Goal: Task Accomplishment & Management: Manage account settings

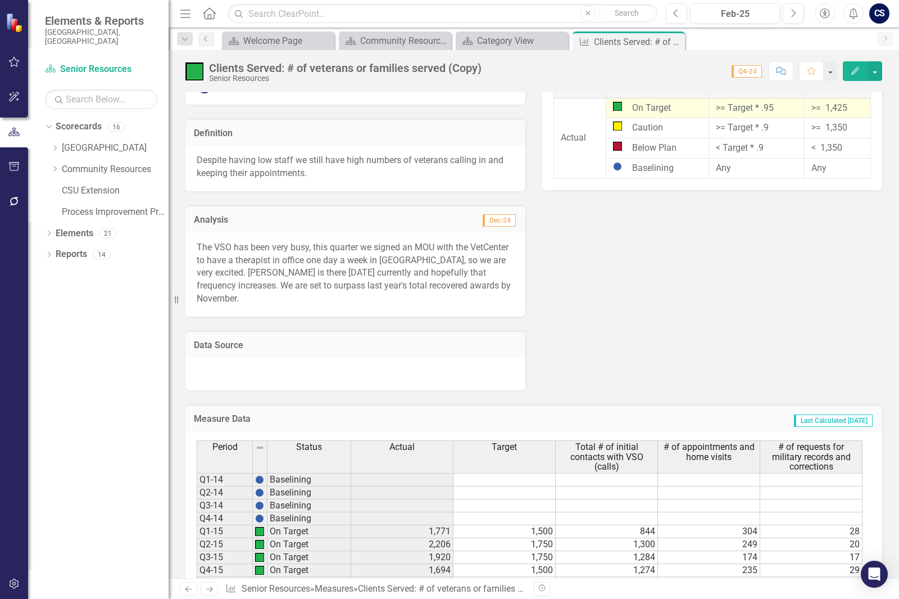
scroll to position [337, 0]
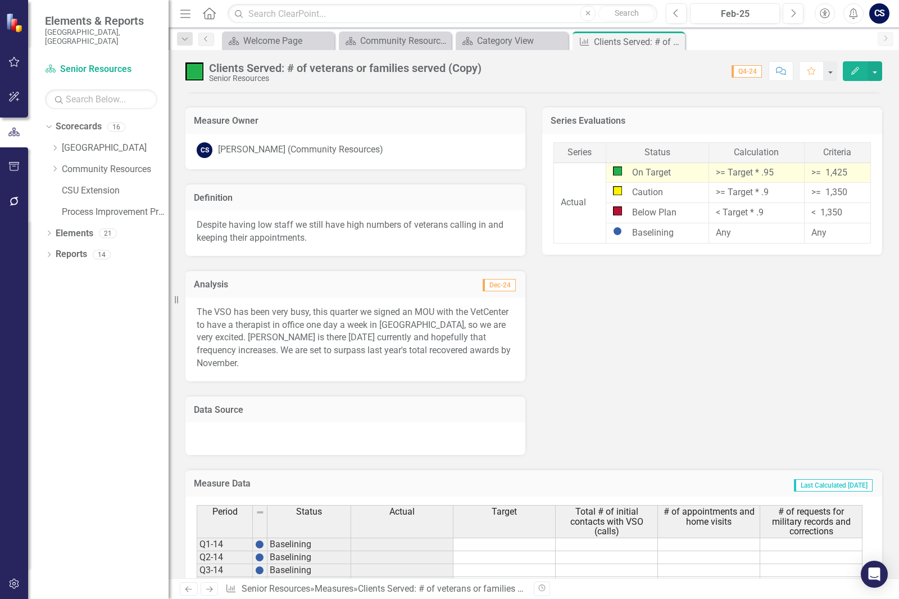
click at [859, 70] on icon "Edit" at bounding box center [855, 71] width 10 height 8
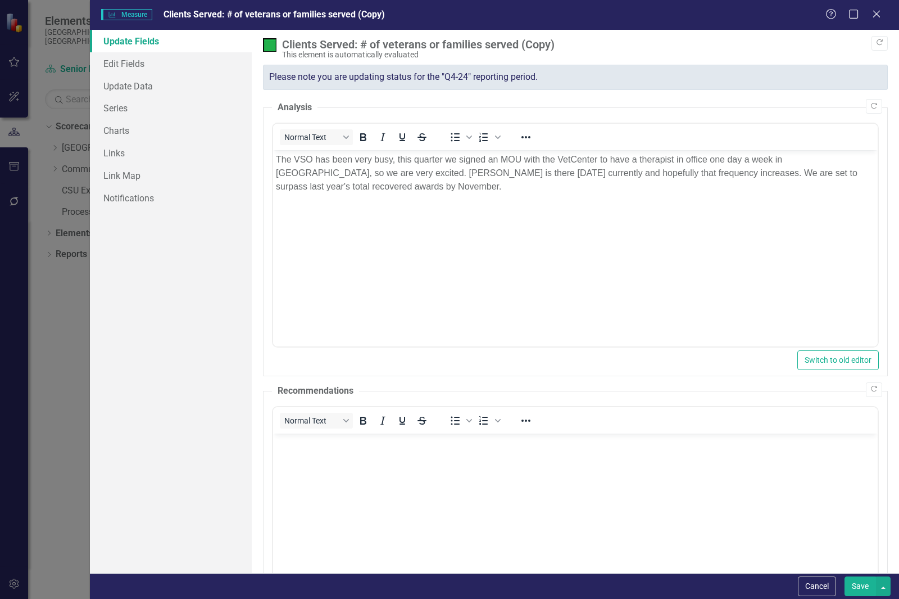
scroll to position [0, 0]
click at [168, 84] on link "Update Data" at bounding box center [171, 86] width 162 height 22
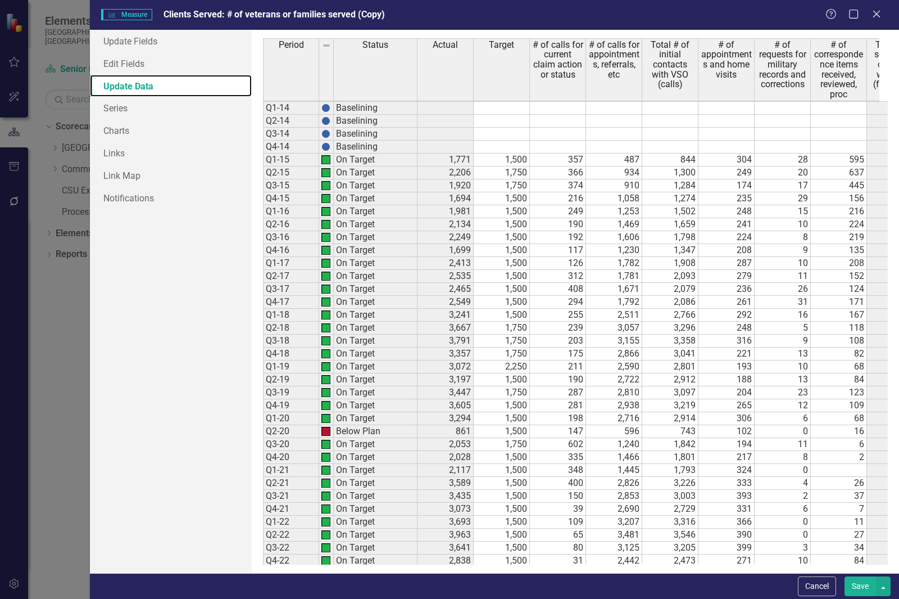
scroll to position [166, 0]
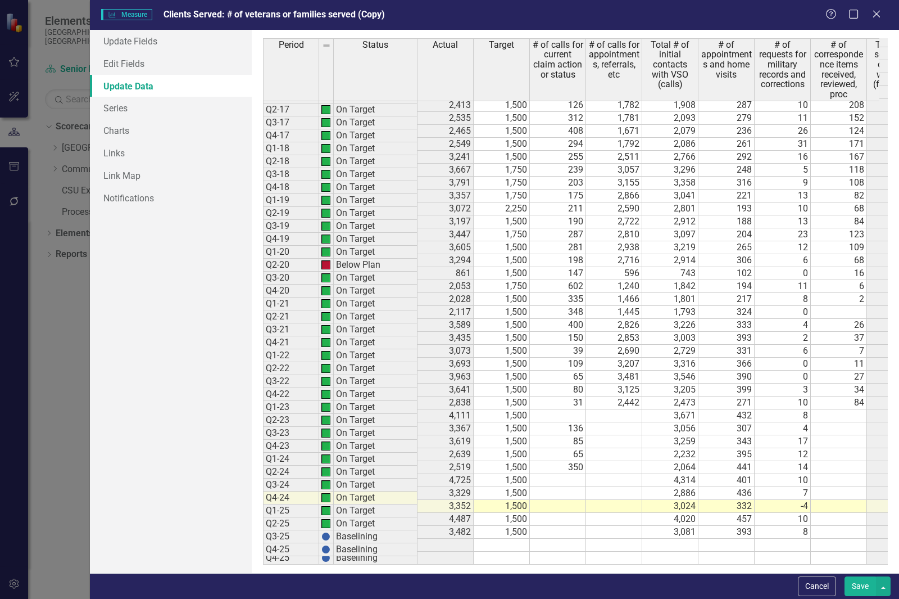
click at [279, 392] on td "Q4-22" at bounding box center [291, 394] width 56 height 13
click at [658, 538] on td at bounding box center [670, 544] width 56 height 13
type textarea "2853"
click at [739, 551] on td at bounding box center [727, 557] width 56 height 13
drag, startPoint x: 397, startPoint y: 391, endPoint x: 551, endPoint y: 422, distance: 157.1
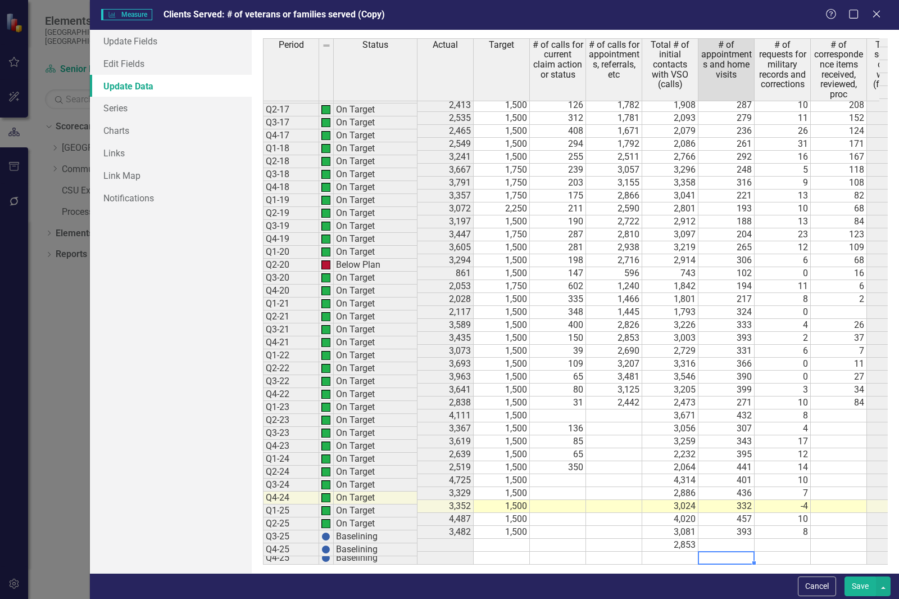
click at [397, 391] on td "On Target" at bounding box center [376, 394] width 84 height 13
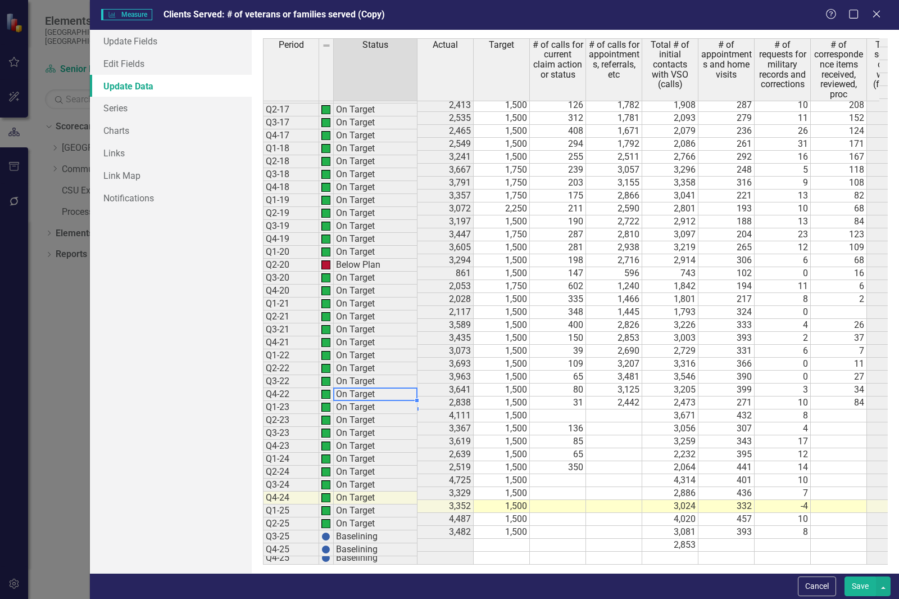
click at [742, 538] on td at bounding box center [727, 544] width 56 height 13
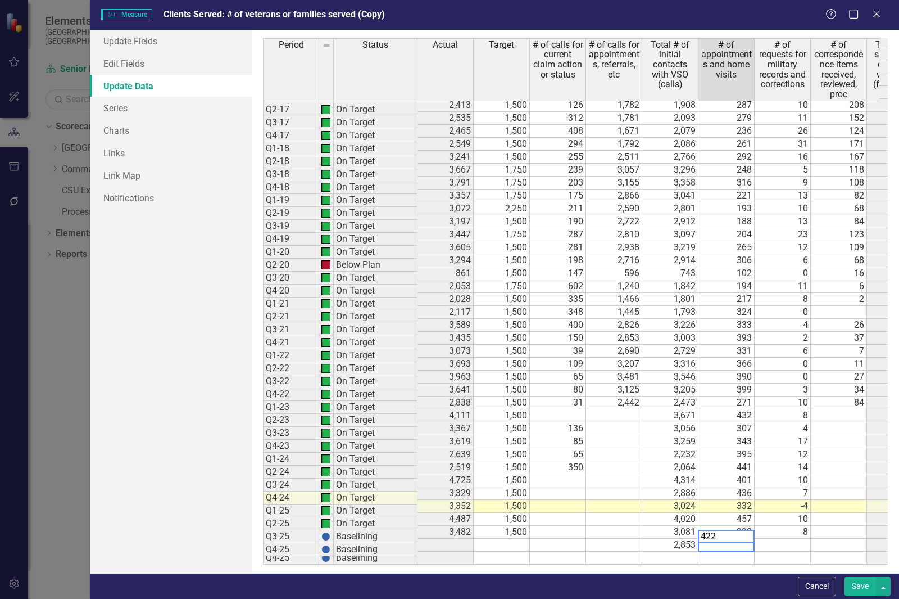
type textarea "422"
click at [787, 538] on td at bounding box center [783, 544] width 56 height 13
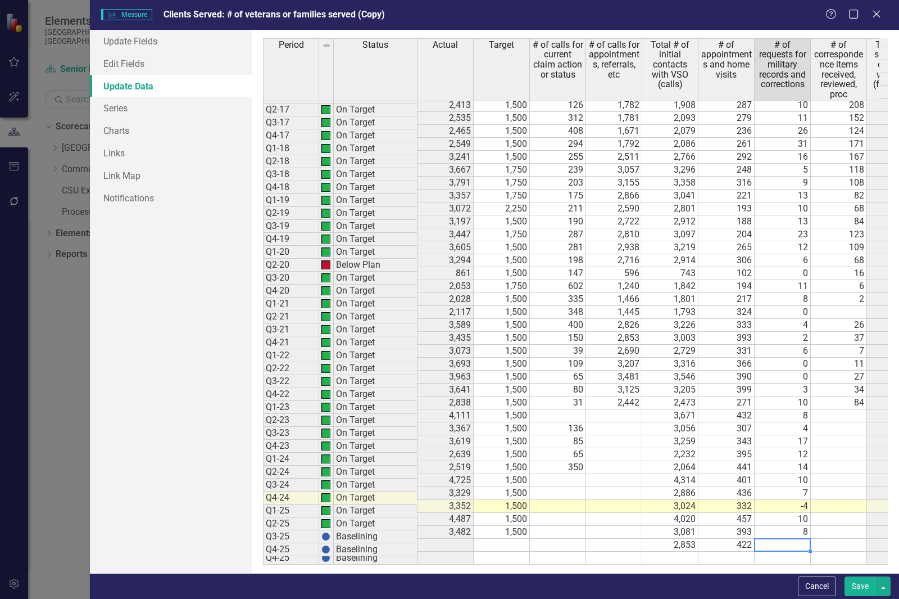
drag, startPoint x: 363, startPoint y: 395, endPoint x: 391, endPoint y: 406, distance: 30.3
click at [363, 395] on td "On Target" at bounding box center [376, 394] width 84 height 13
click at [788, 538] on td at bounding box center [783, 544] width 56 height 13
click at [661, 409] on td "3,671" at bounding box center [670, 415] width 56 height 13
type textarea "3671"
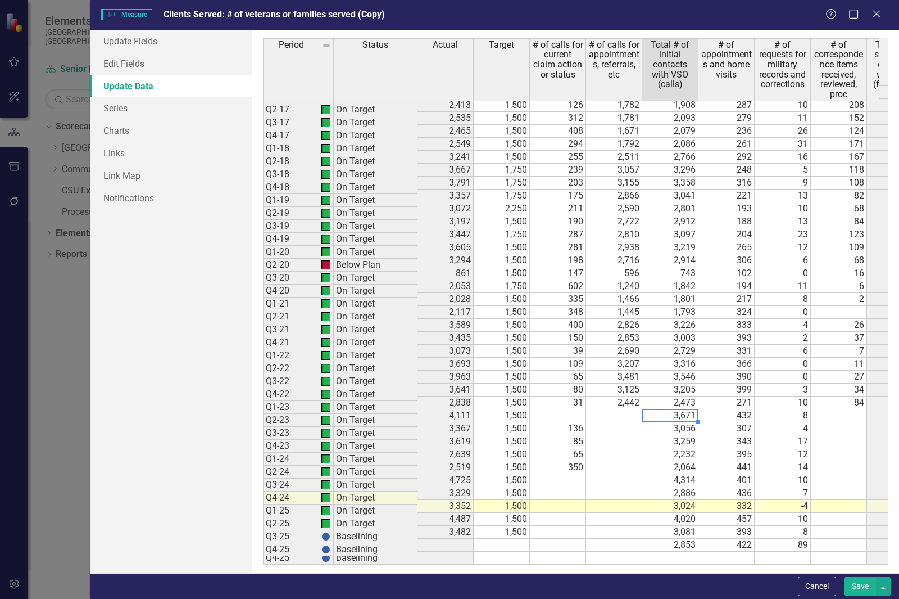
scroll to position [0, 44]
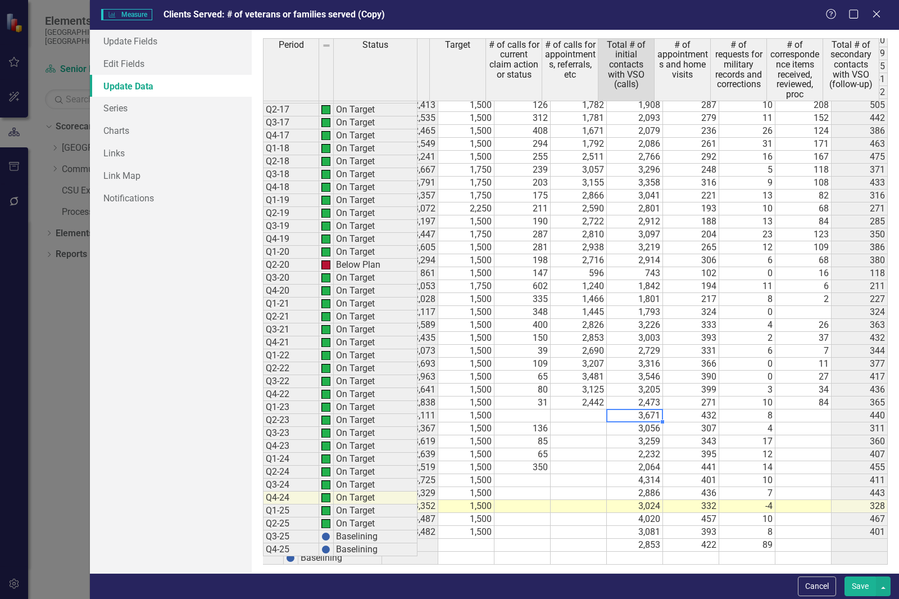
click at [865, 586] on button "Save" at bounding box center [860, 586] width 31 height 20
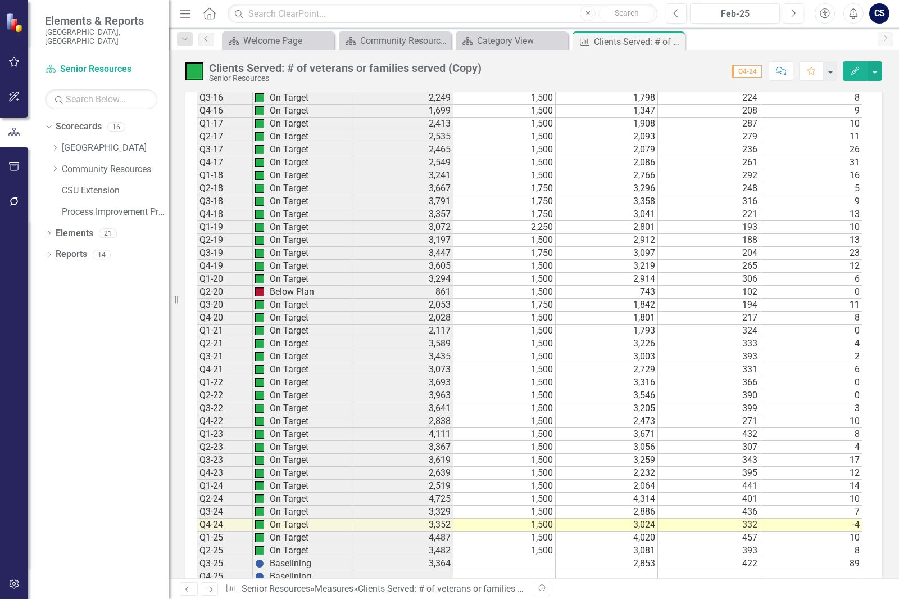
scroll to position [945, 0]
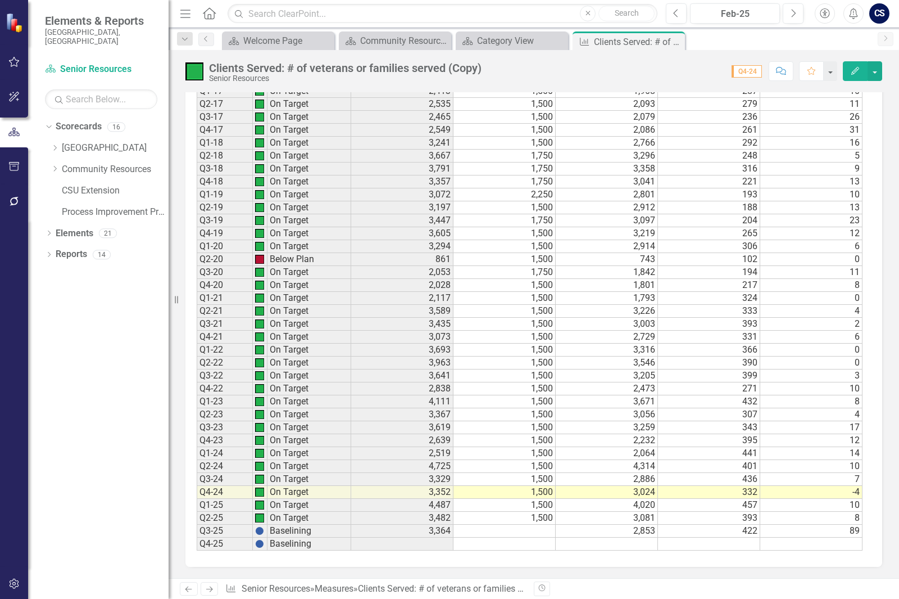
click at [532, 536] on td at bounding box center [505, 530] width 102 height 13
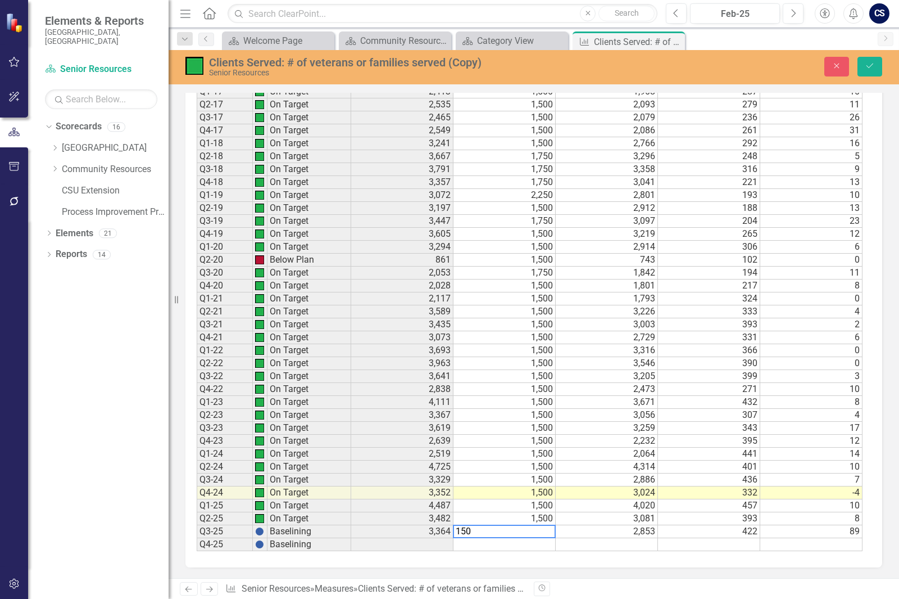
type textarea "1500"
click at [197, 446] on div "Period Status Actual Target Total # of initial contacts with VSO (calls) # of a…" at bounding box center [197, 224] width 0 height 654
click at [871, 65] on icon "Save" at bounding box center [870, 66] width 10 height 8
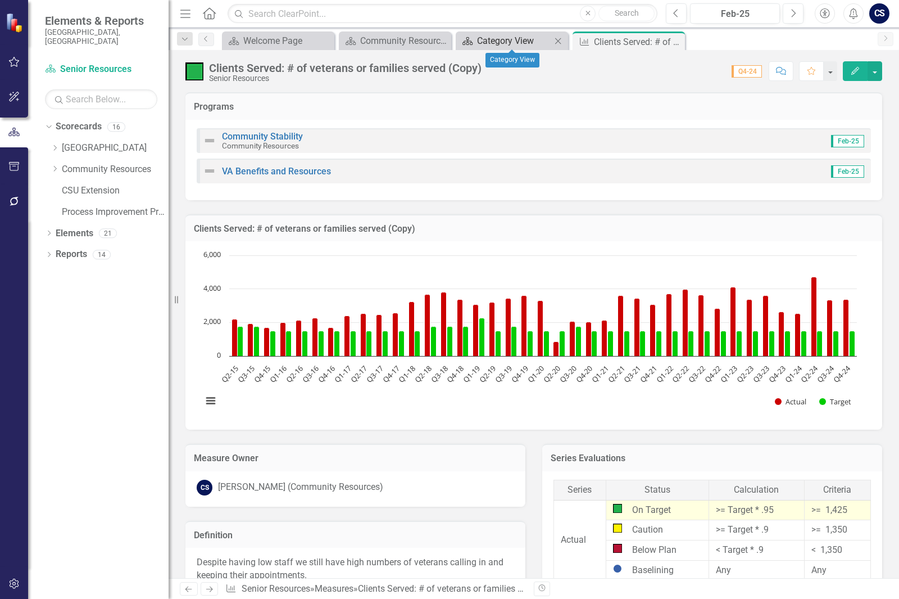
click at [489, 47] on div "Category View" at bounding box center [514, 41] width 74 height 14
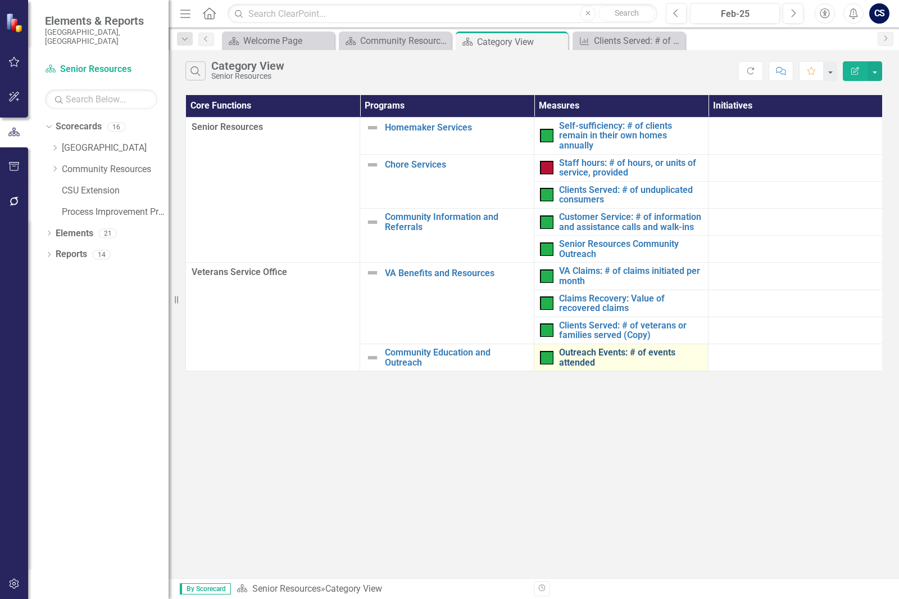
click at [588, 351] on link "Outreach Events: # of events attended" at bounding box center [630, 357] width 143 height 20
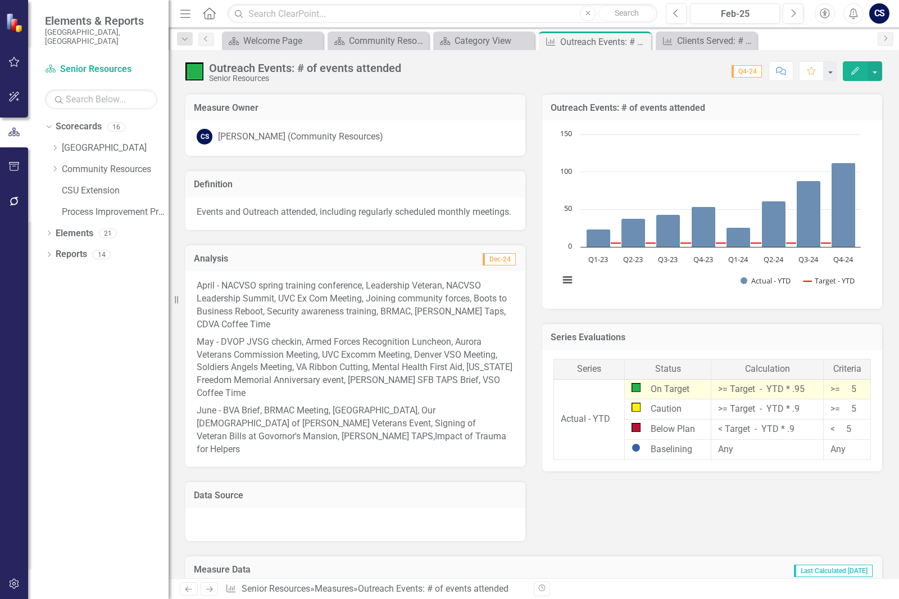
scroll to position [169, 0]
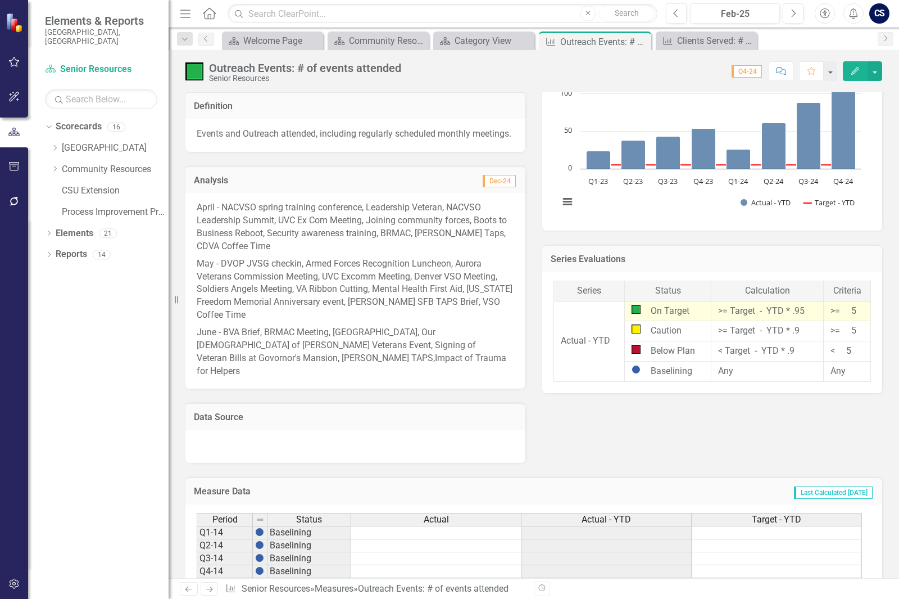
click at [273, 298] on p "May - DVOP JVSG checkin, Armed Forces Recognition Luncheon, Aurora Veterans Com…" at bounding box center [356, 289] width 318 height 69
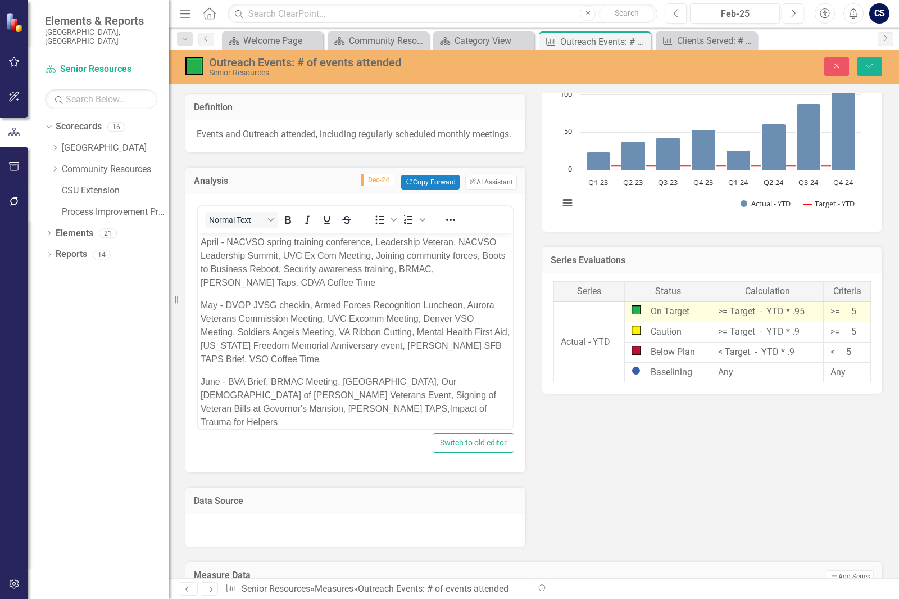
scroll to position [0, 0]
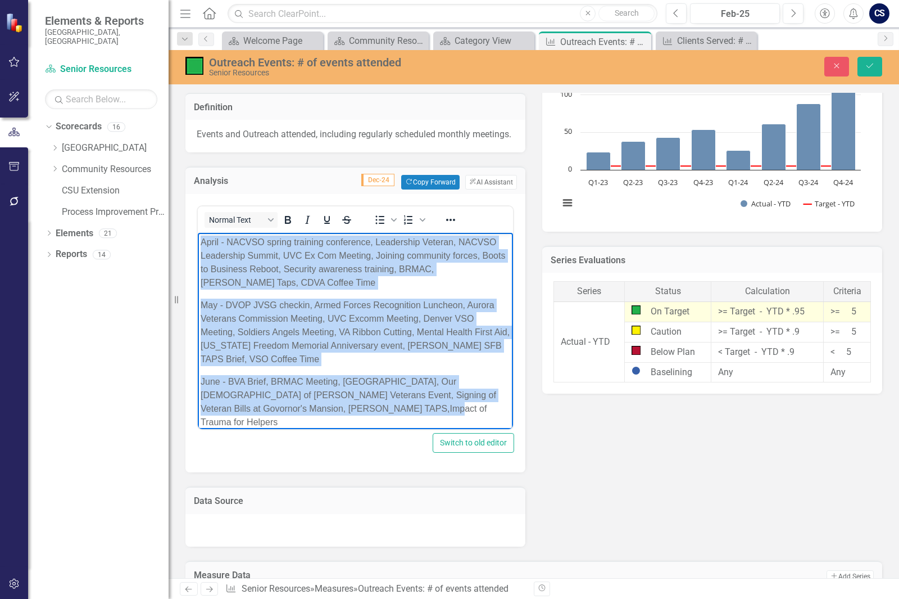
drag, startPoint x: 346, startPoint y: 407, endPoint x: 172, endPoint y: 235, distance: 244.4
click at [198, 235] on html "April - NACVSO spring training conference, Leadership Veteran, NACVSO Leadershi…" at bounding box center [355, 337] width 315 height 208
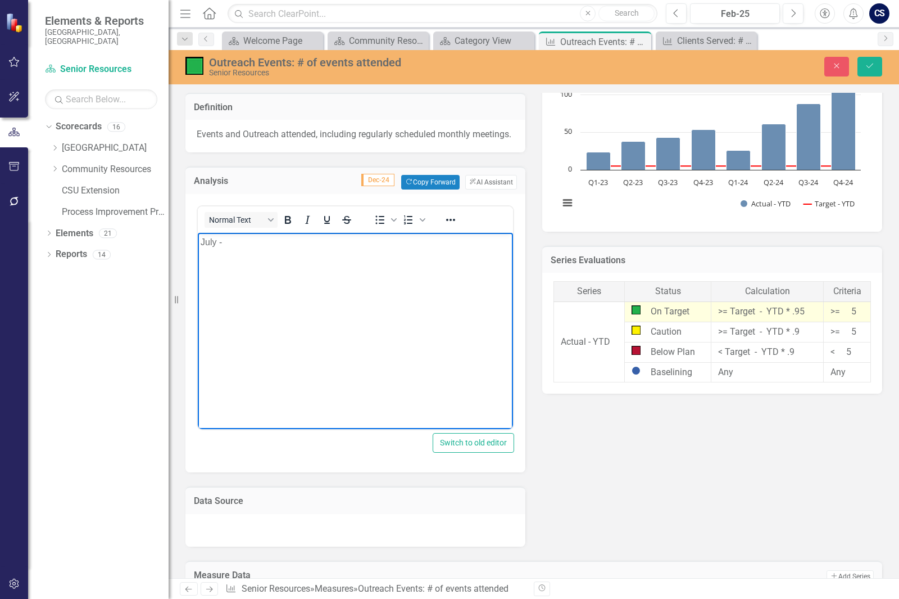
click at [293, 251] on body "July -" at bounding box center [355, 317] width 315 height 169
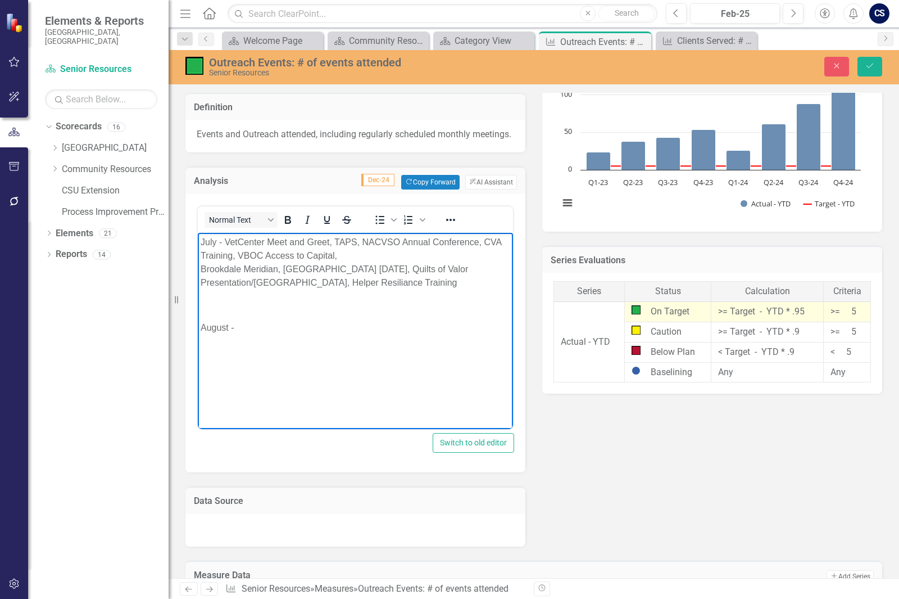
click at [260, 337] on body "July - VetCenter Meet and Greet, TAPS, NACVSO Annual Conference, CVA Training, …" at bounding box center [355, 317] width 315 height 169
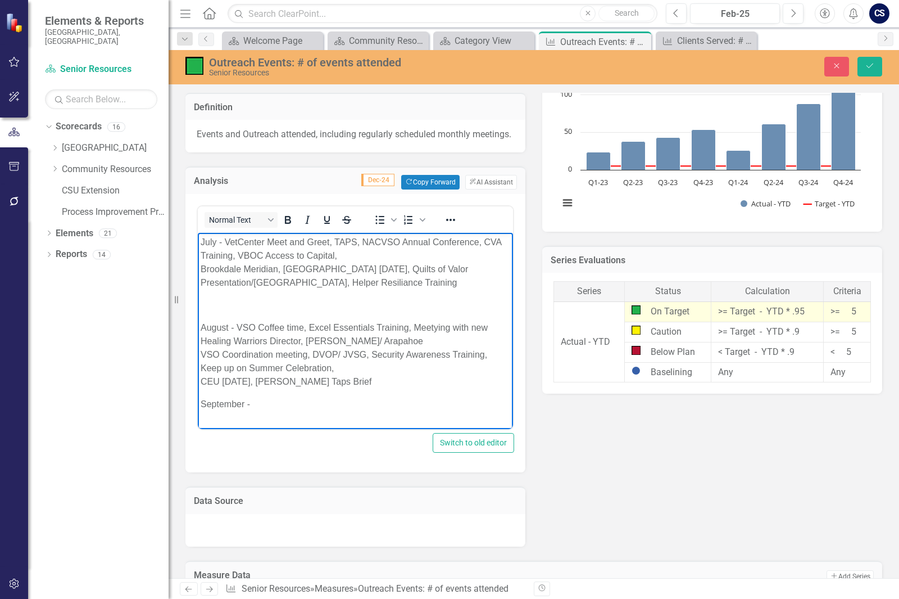
click at [268, 404] on p "September -" at bounding box center [356, 403] width 310 height 13
click at [216, 306] on p "Rich Text Area. Press ALT-0 for help." at bounding box center [356, 304] width 310 height 13
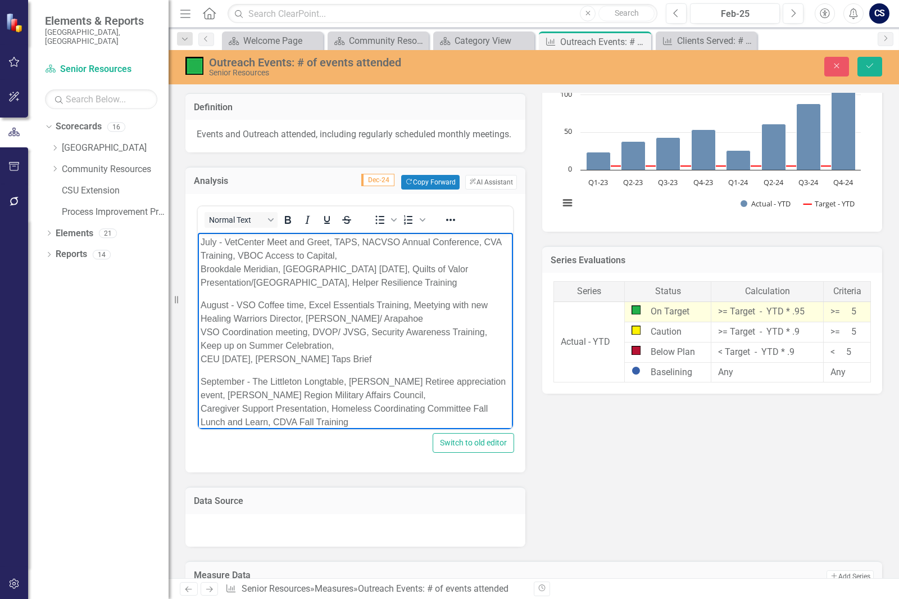
click at [199, 268] on body "July - VetCenter Meet and Greet, TAPS, NACVSO Annual Conference, CVA Training, …" at bounding box center [355, 343] width 315 height 221
click at [202, 270] on p "July - VetCenter Meet and Greet, TAPS, NACVSO Annual Conference, CVA Training, …" at bounding box center [356, 262] width 310 height 54
click at [203, 330] on p "August - VSO Coffee time, Excel Essentials Training, Meetying with new Healing …" at bounding box center [356, 331] width 310 height 67
click at [201, 362] on p "August - VSO Coffee time, Excel Essentials Training, Meetying with new Healing …" at bounding box center [356, 331] width 310 height 67
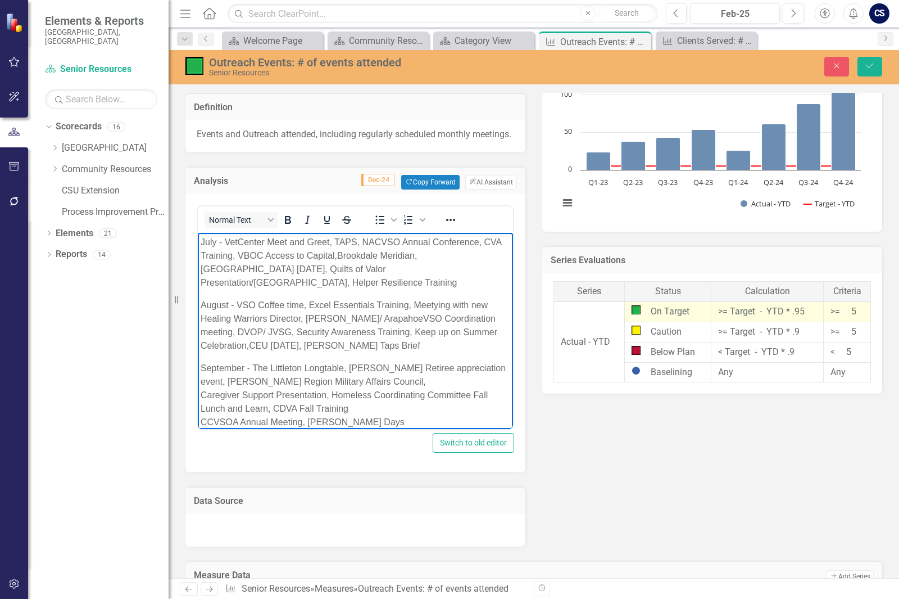
click at [438, 302] on p "August - VSO Coffee time, Excel Essentials Training, Meetying with new Healing …" at bounding box center [356, 325] width 310 height 54
click at [202, 392] on p "September - The Littleton Longtable, Buckley Retiree appreciation event, Buckle…" at bounding box center [356, 394] width 310 height 67
click at [204, 420] on p "September - The Littleton Longtable, Buckley Retiree appreciation event, Buckle…" at bounding box center [356, 394] width 310 height 67
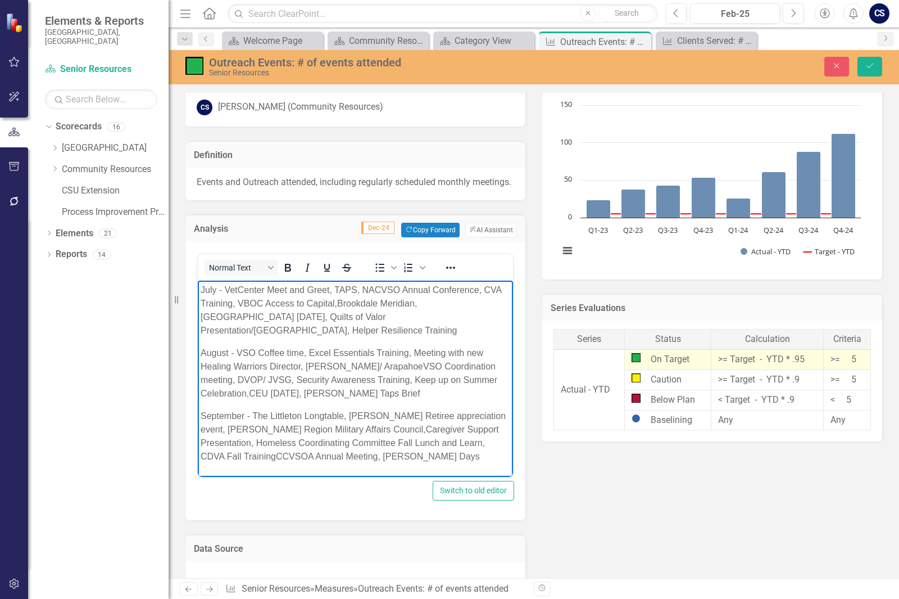
scroll to position [56, 0]
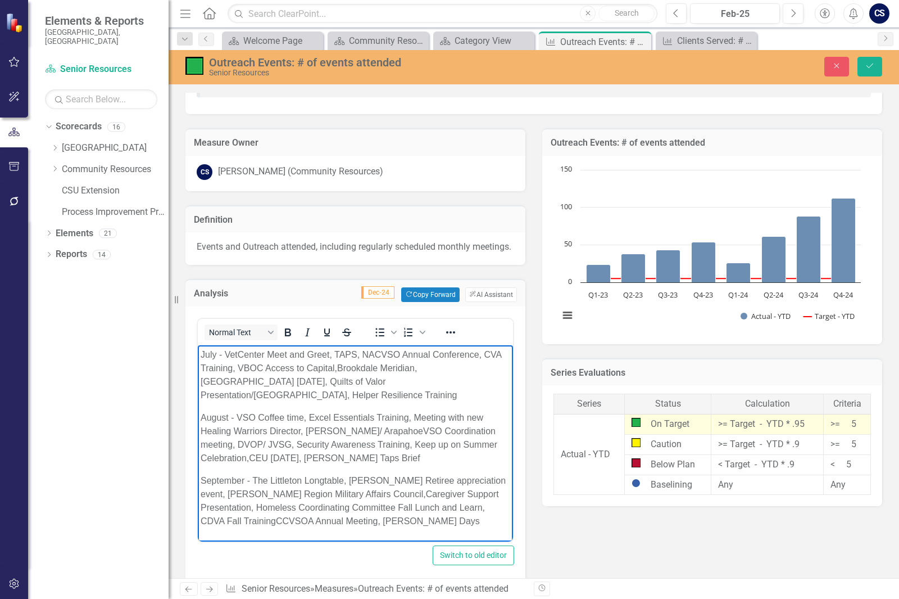
click at [237, 362] on p "July - VetCenter Meet and Greet, TAPS, NACVSO Annual Conference, CVA Training, …" at bounding box center [356, 375] width 310 height 54
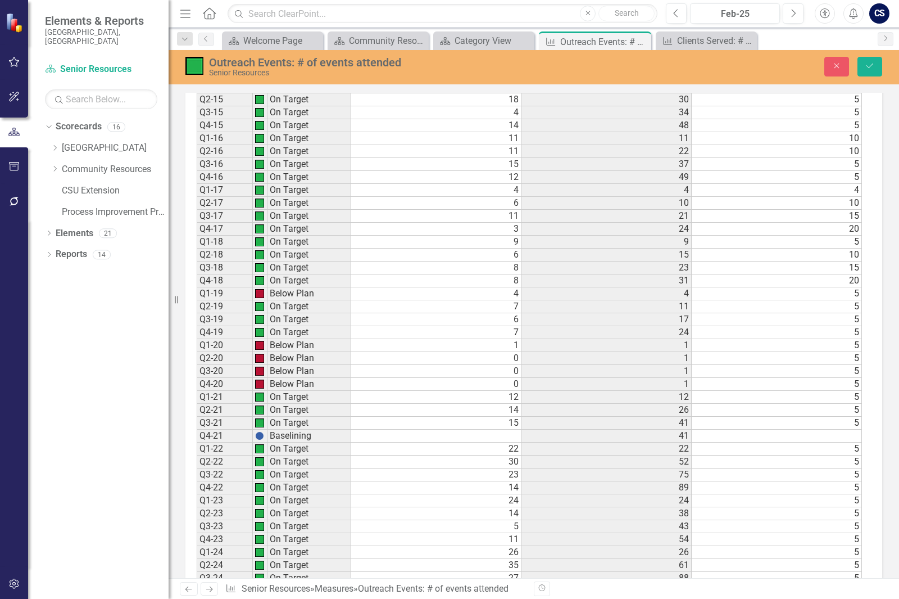
scroll to position [862, 0]
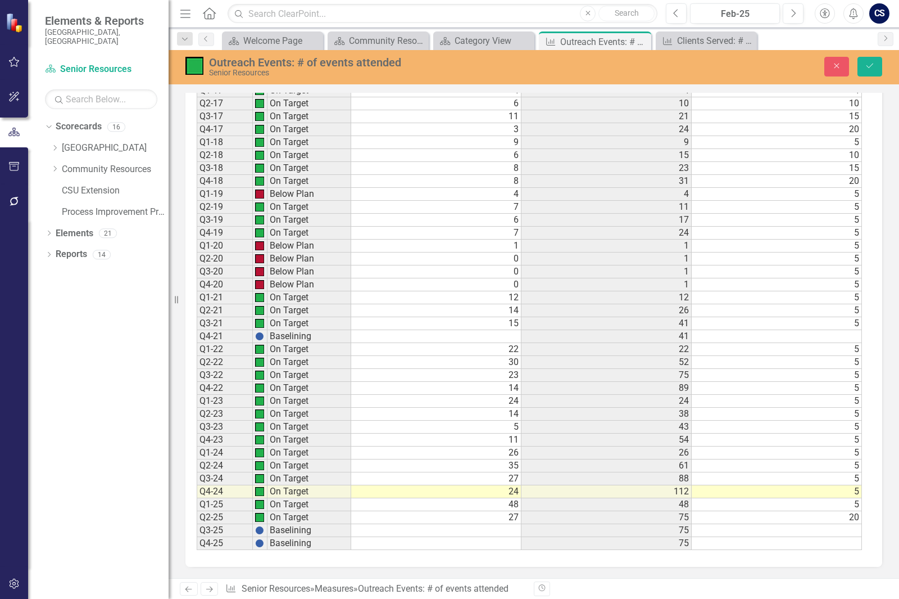
click at [487, 534] on td at bounding box center [436, 530] width 170 height 13
click at [865, 533] on div "Period Status Actual Actual - YTD Target - YTD Q1-14 Baselining Q2-14 Baselinin…" at bounding box center [533, 236] width 697 height 659
click at [851, 528] on td at bounding box center [777, 530] width 170 height 13
type textarea "20"
click at [863, 62] on button "Save" at bounding box center [870, 67] width 25 height 20
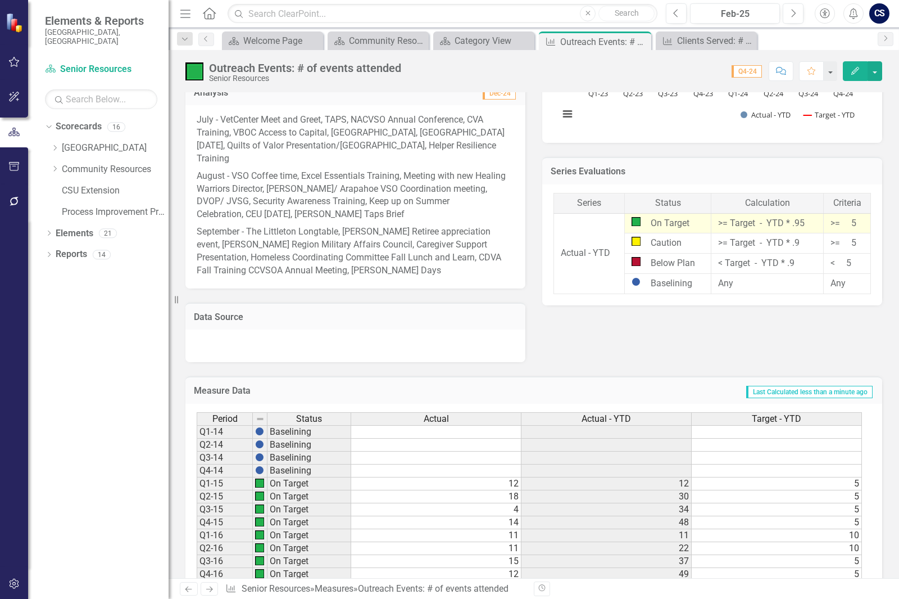
scroll to position [22, 0]
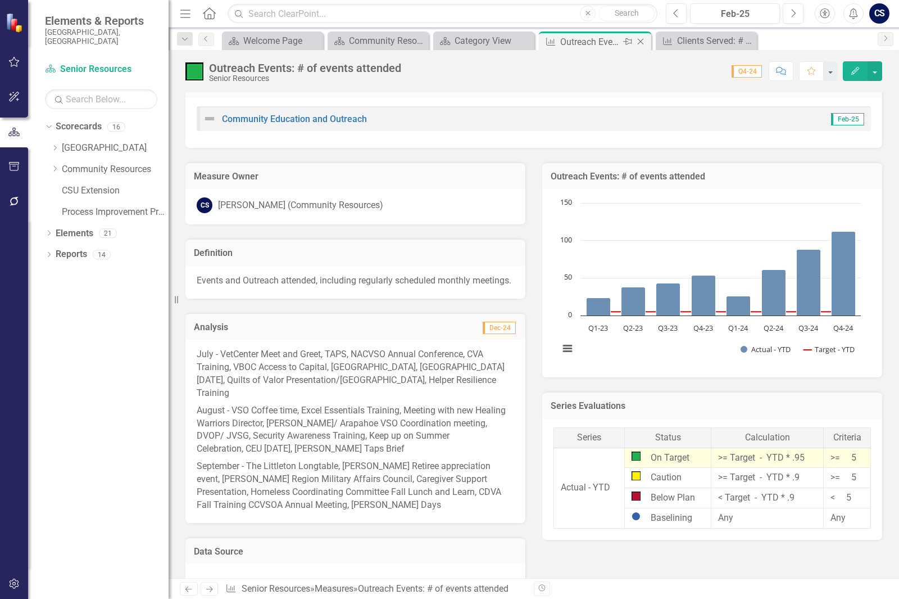
click at [642, 46] on icon "Close" at bounding box center [640, 41] width 11 height 9
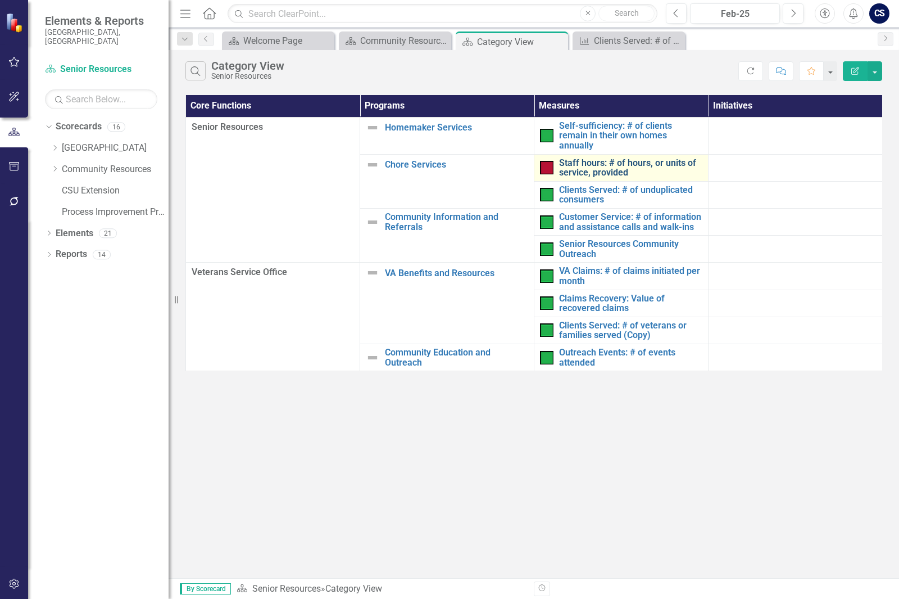
click at [600, 158] on link "Staff hours: # of hours, or units of service, provided" at bounding box center [630, 168] width 143 height 20
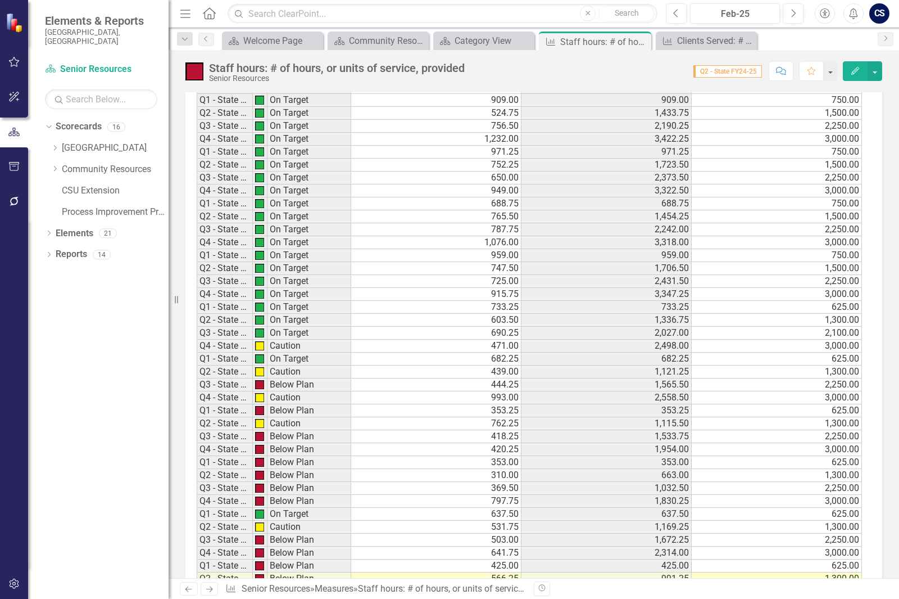
scroll to position [955, 0]
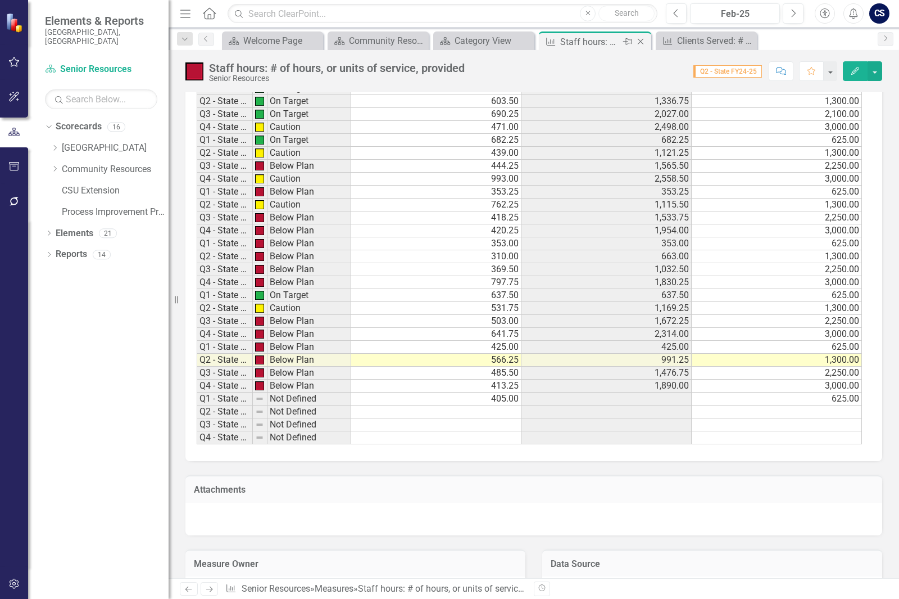
click at [640, 42] on icon "Close" at bounding box center [640, 41] width 11 height 9
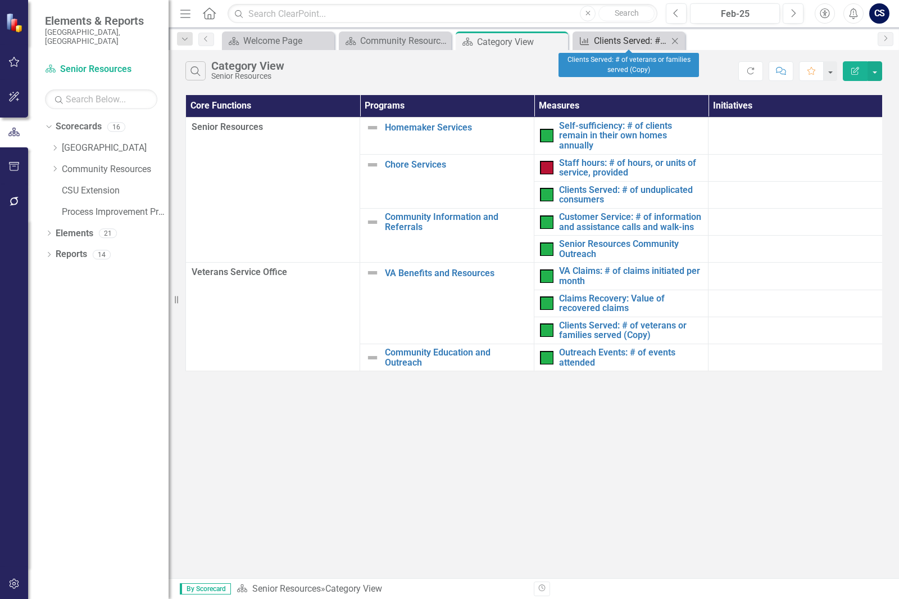
click at [627, 39] on div "Clients Served: # of veterans or families served (Copy)" at bounding box center [631, 41] width 74 height 14
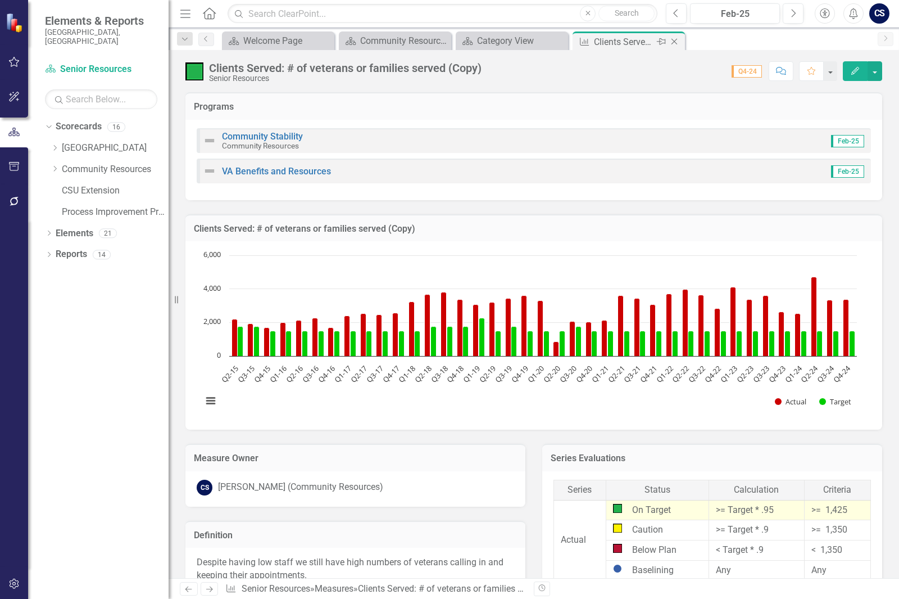
click at [678, 42] on icon "Close" at bounding box center [674, 41] width 11 height 9
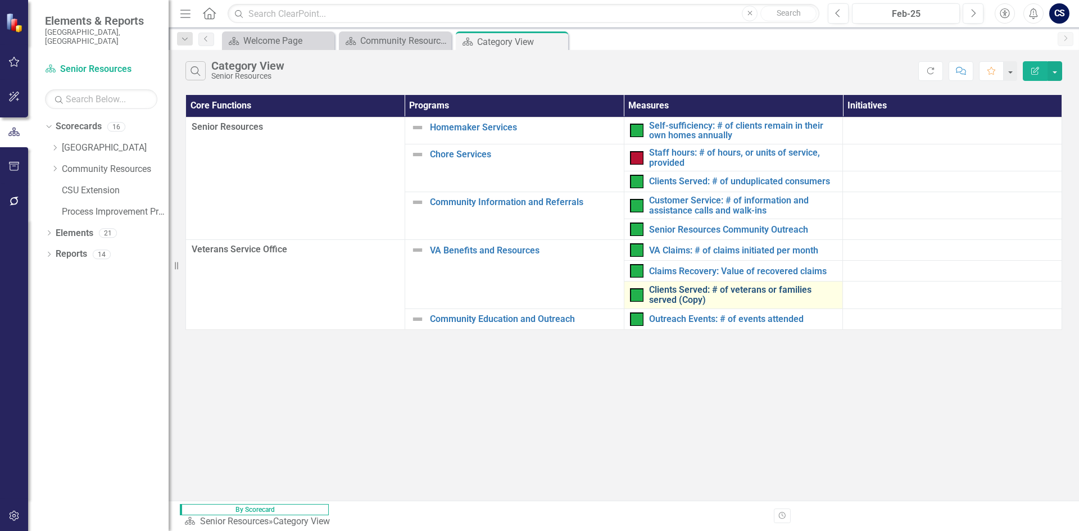
click at [697, 293] on link "Clients Served: # of veterans or families served (Copy)" at bounding box center [743, 295] width 188 height 20
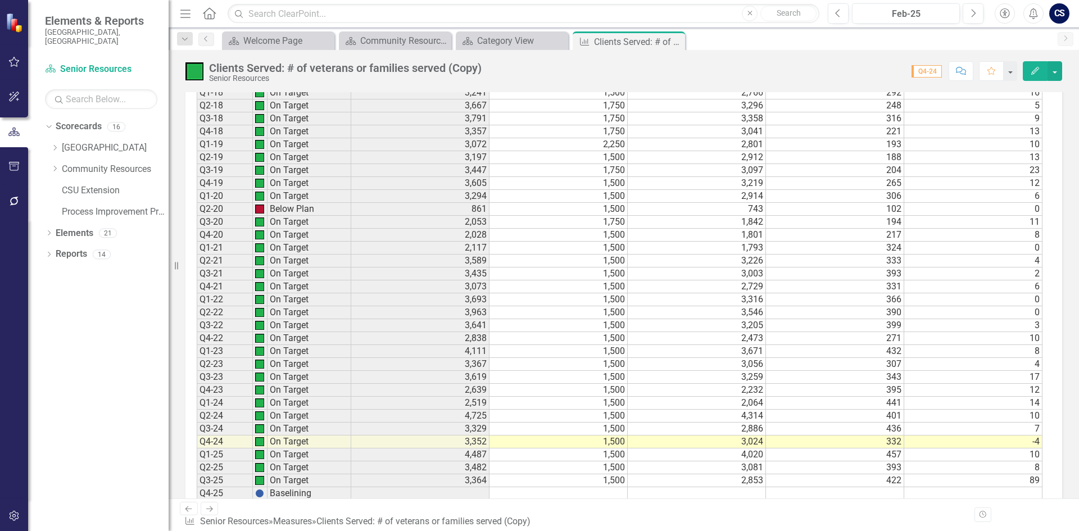
scroll to position [990, 0]
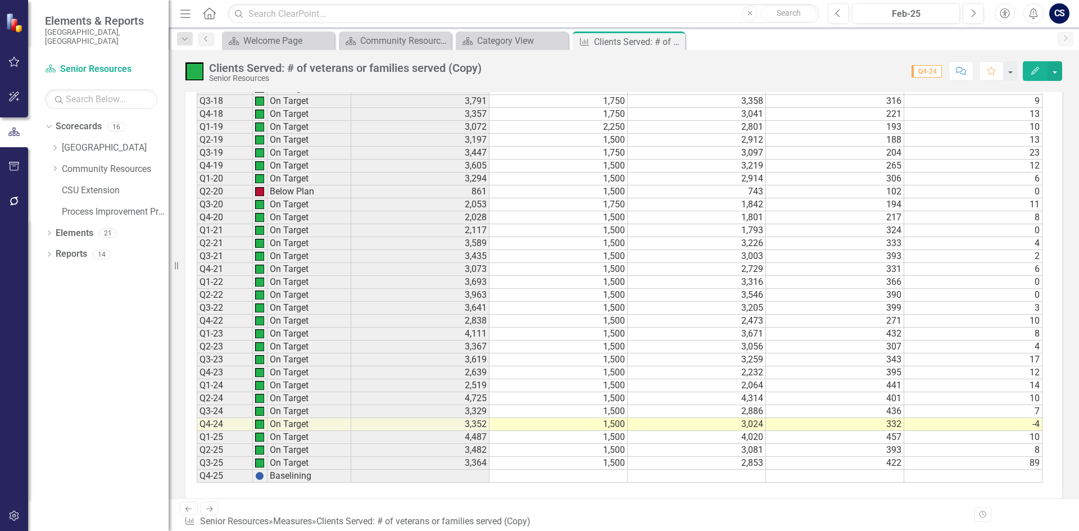
click at [197, 469] on div "Period Status Actual Target Total # of initial contacts with VSO (calls) # of a…" at bounding box center [197, 160] width 0 height 643
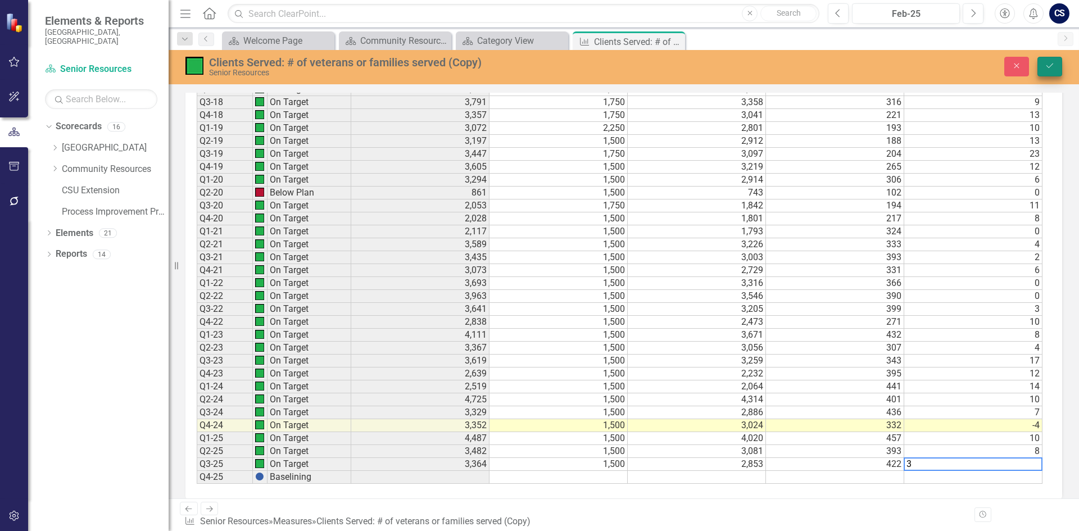
type textarea "3"
click at [899, 67] on button "Save" at bounding box center [1049, 67] width 25 height 20
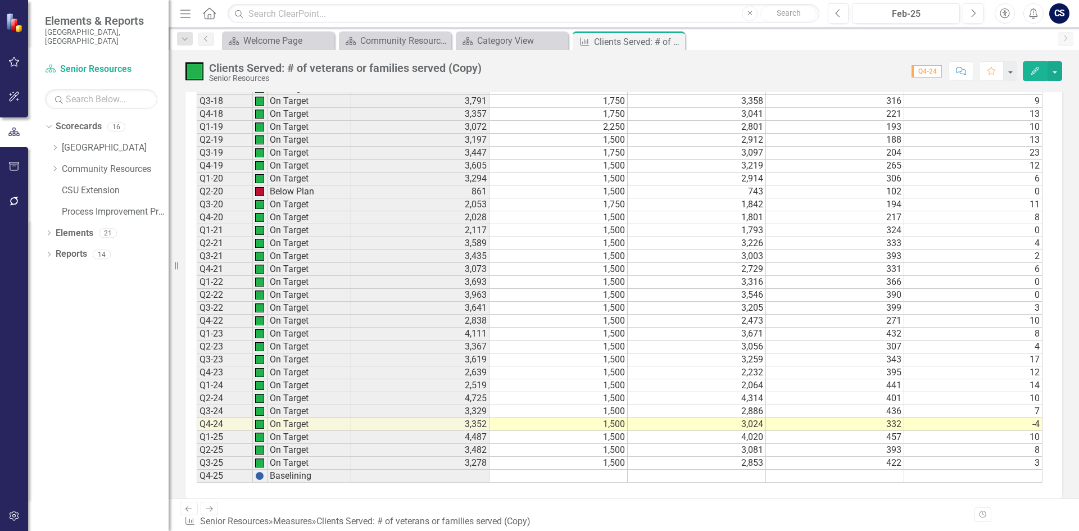
click at [0, 0] on icon "Close" at bounding box center [0, 0] width 0 height 0
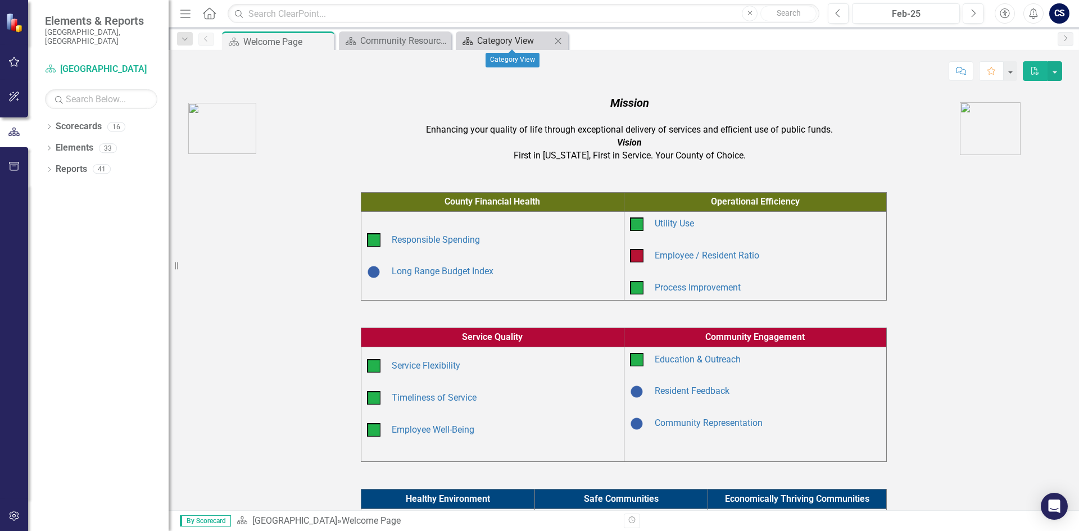
click at [507, 42] on div "Category View" at bounding box center [514, 41] width 74 height 14
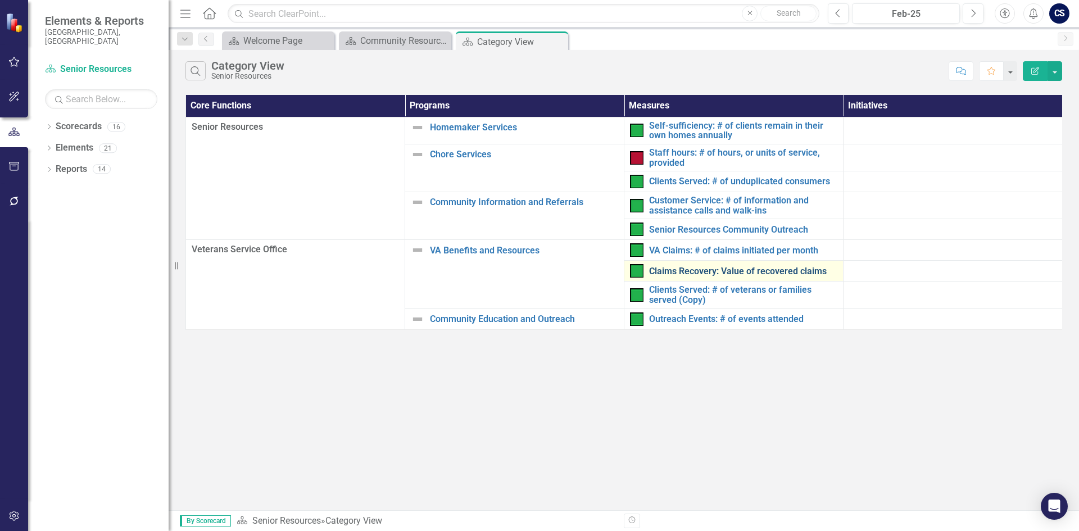
click at [678, 275] on link "Claims Recovery: Value of recovered claims" at bounding box center [743, 271] width 188 height 10
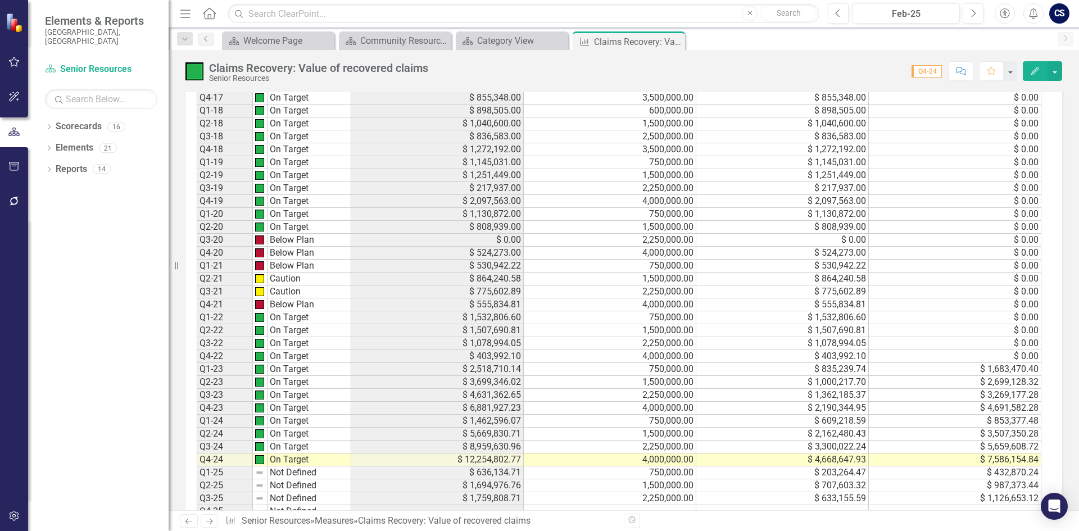
scroll to position [899, 0]
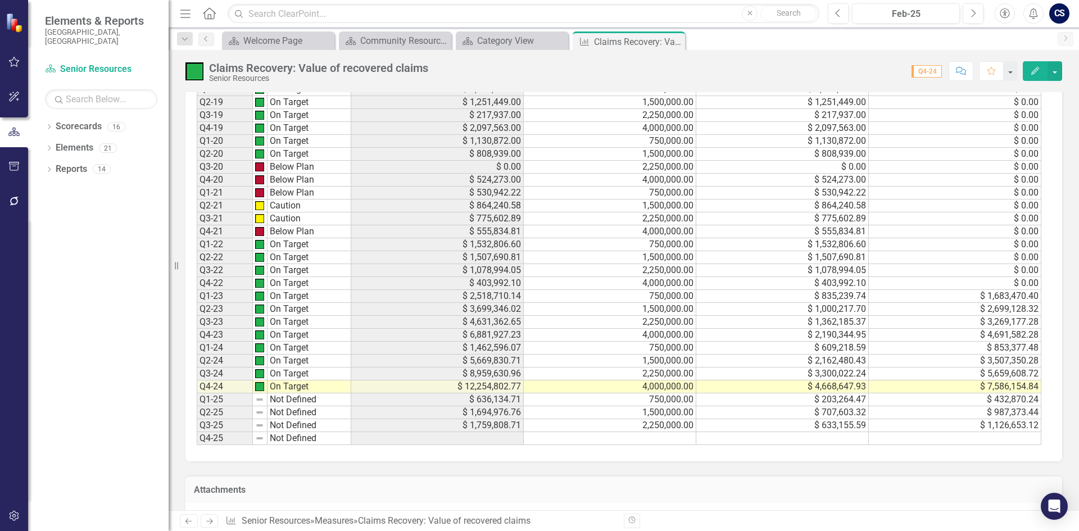
click at [1032, 75] on button "Edit" at bounding box center [1035, 71] width 25 height 20
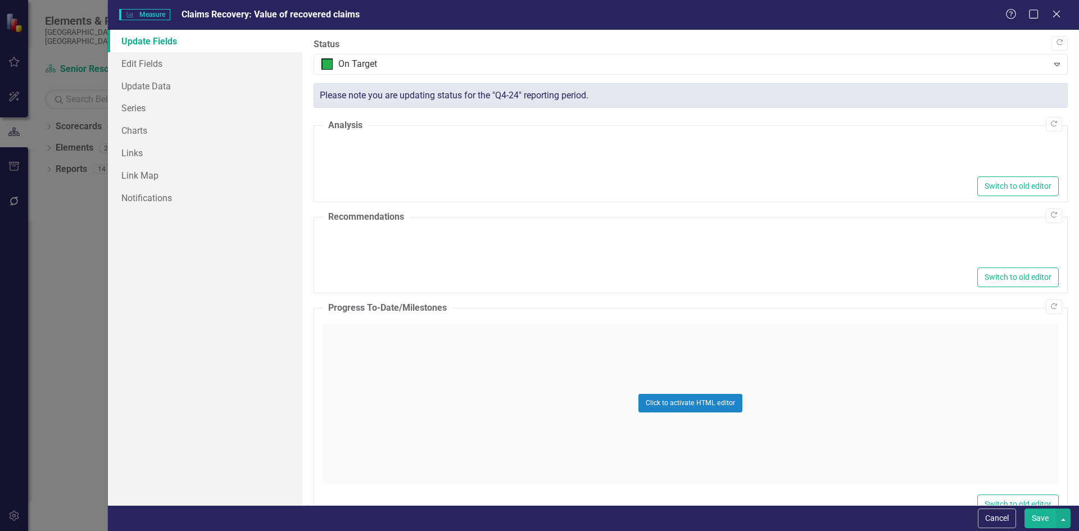
type textarea "<p>The VSO has been very busy, this quarter we signed an MOU with the VetCenter…"
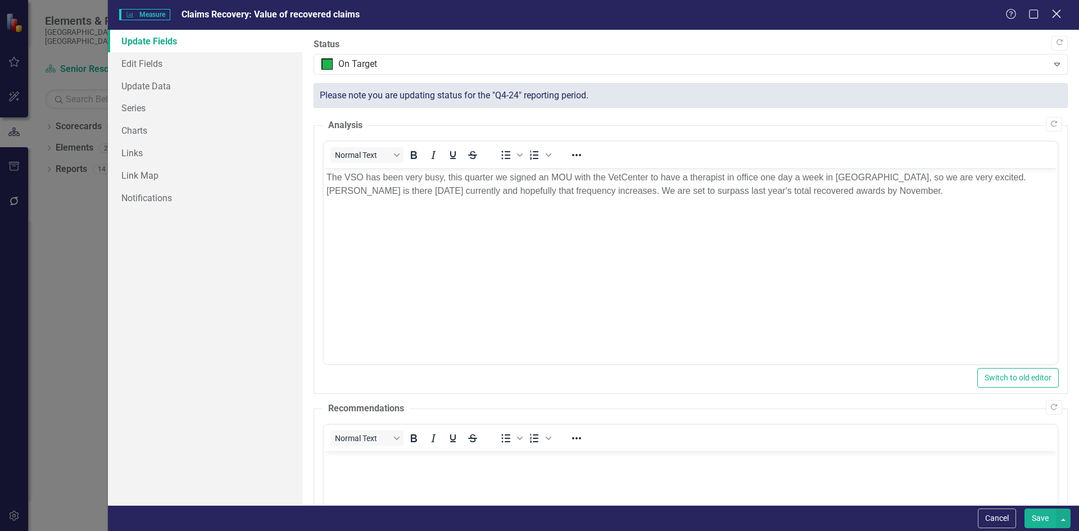
scroll to position [0, 0]
click at [1055, 11] on icon "Close" at bounding box center [1056, 13] width 14 height 11
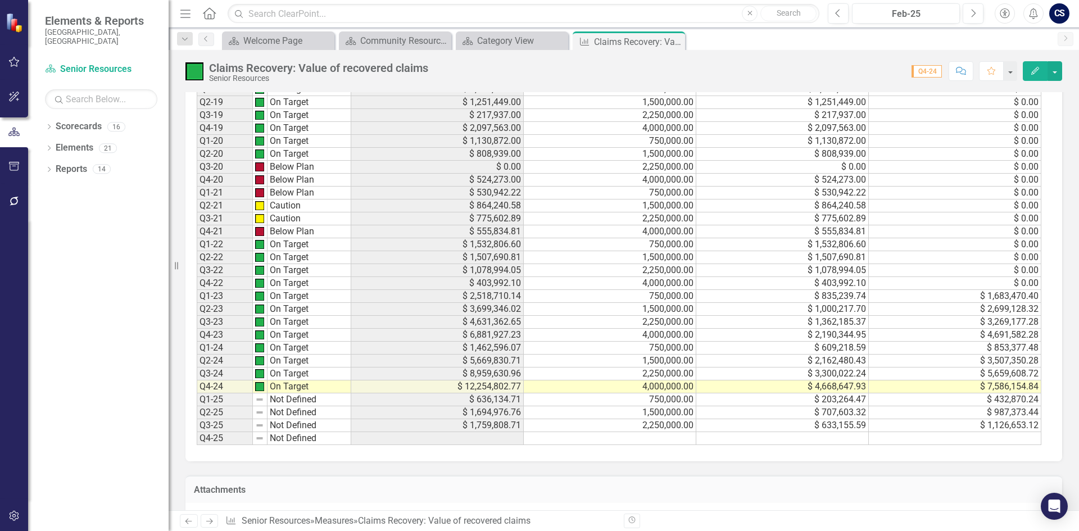
click at [346, 311] on td "On Target" at bounding box center [310, 309] width 84 height 13
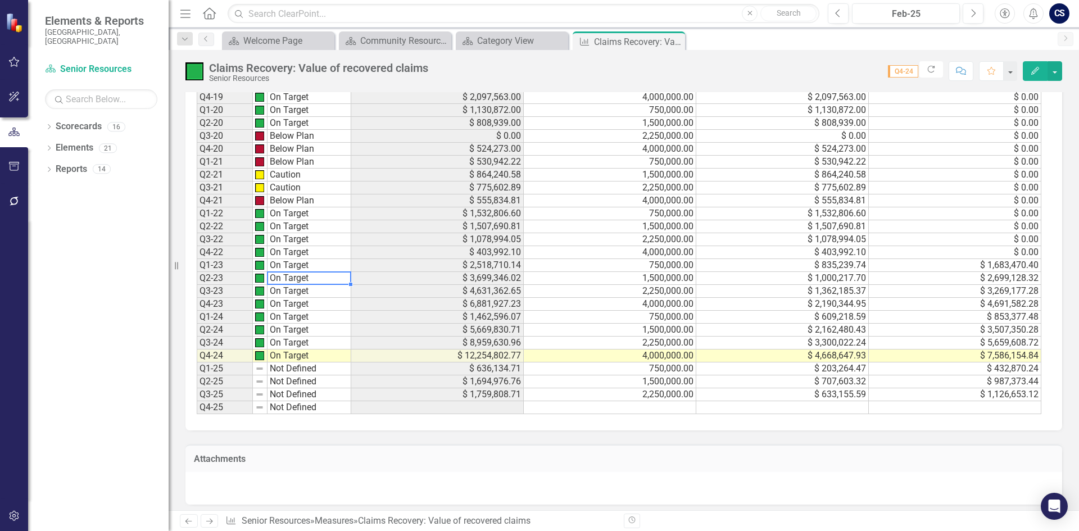
scroll to position [955, 0]
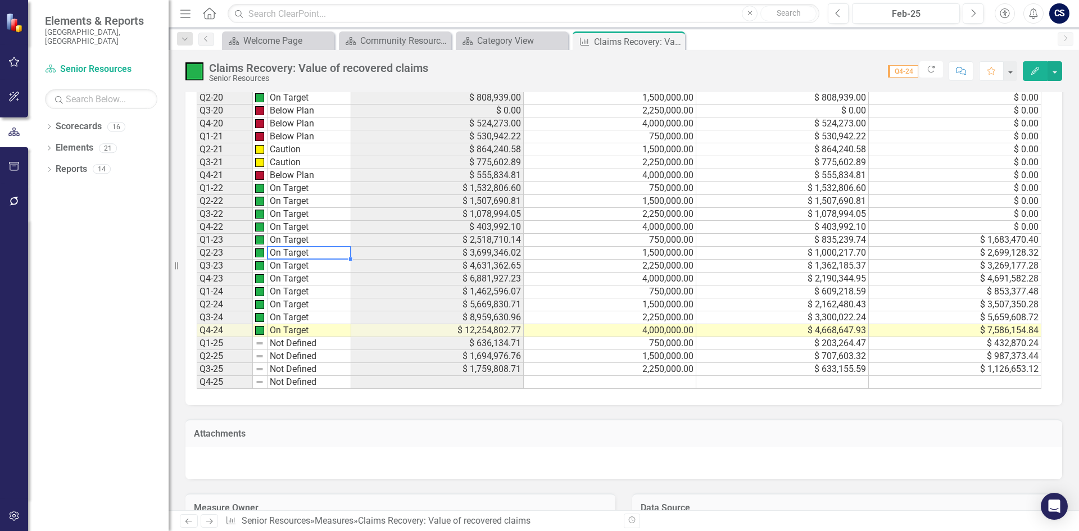
click at [1031, 71] on icon "Edit" at bounding box center [1035, 71] width 10 height 8
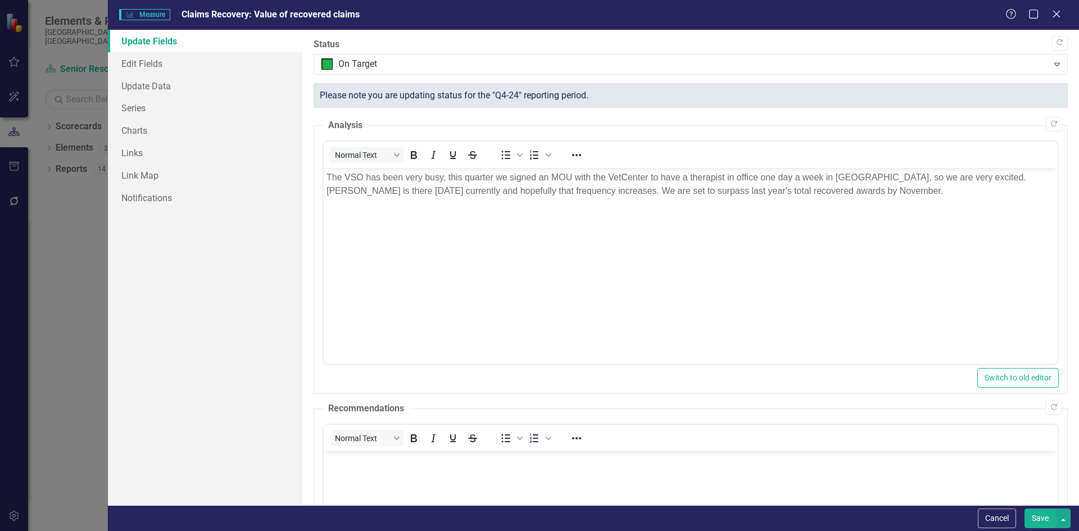
scroll to position [0, 0]
click at [167, 89] on link "Update Data" at bounding box center [205, 86] width 194 height 22
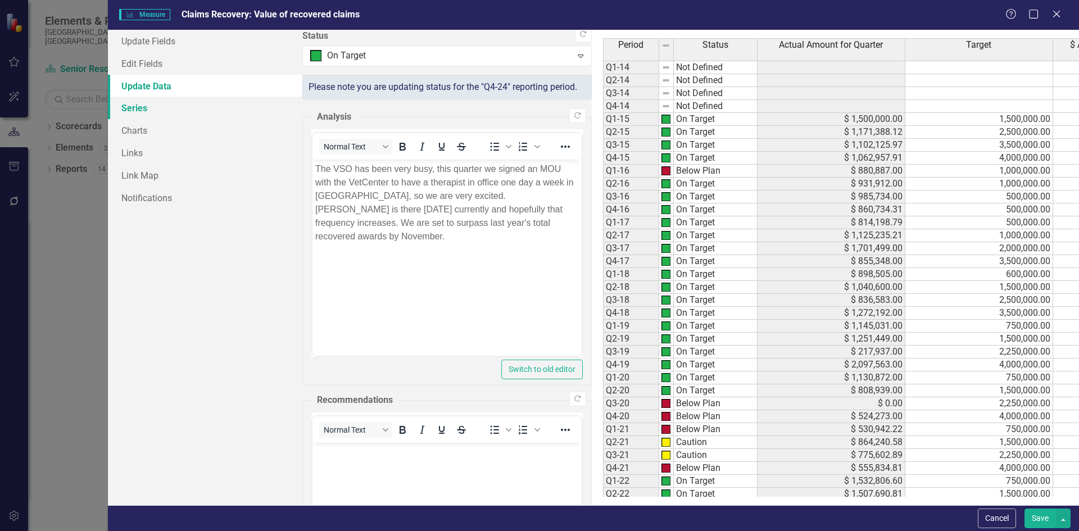
click at [160, 112] on link "Series" at bounding box center [205, 108] width 194 height 22
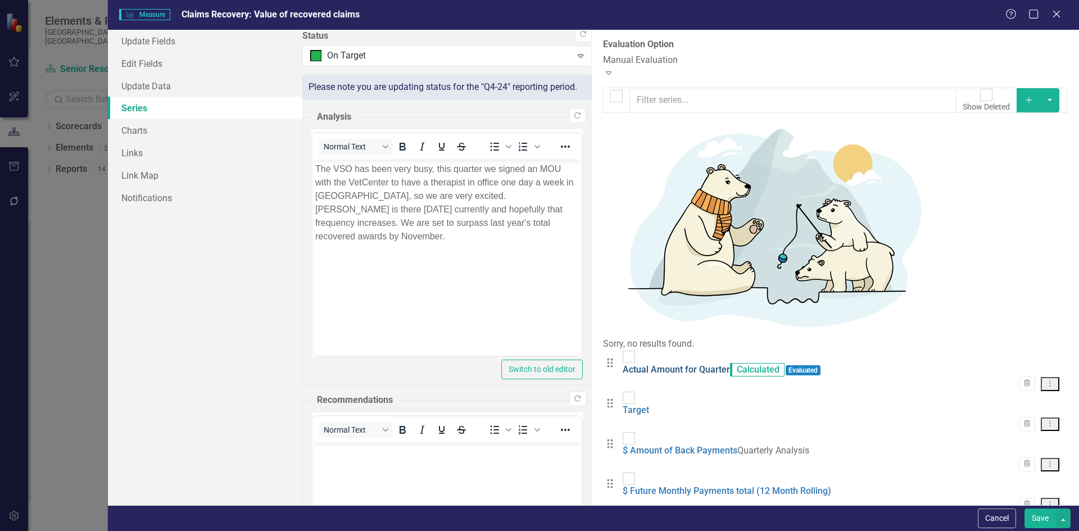
click at [623, 364] on link "Actual Amount for Quarter" at bounding box center [676, 369] width 107 height 11
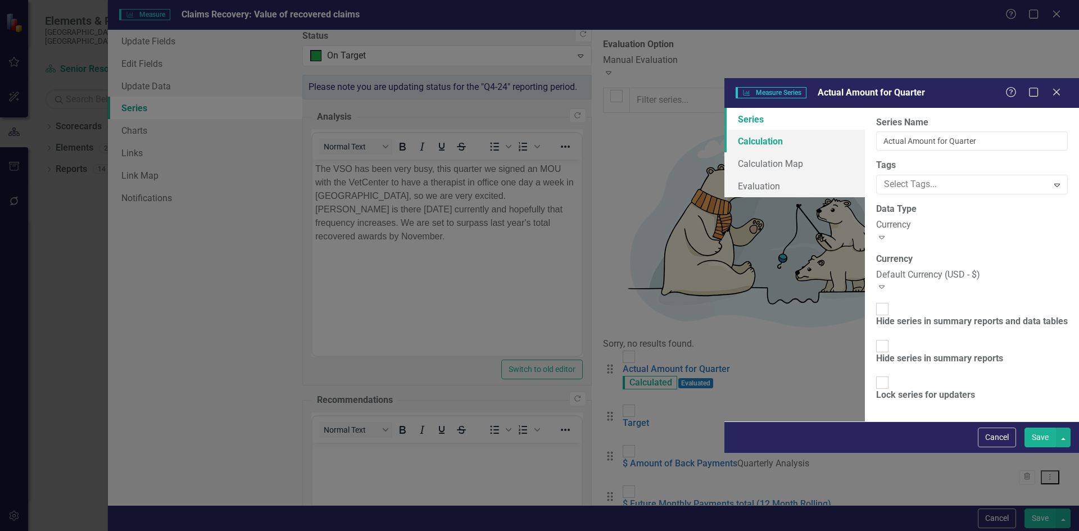
click at [724, 130] on link "Calculation" at bounding box center [794, 141] width 140 height 22
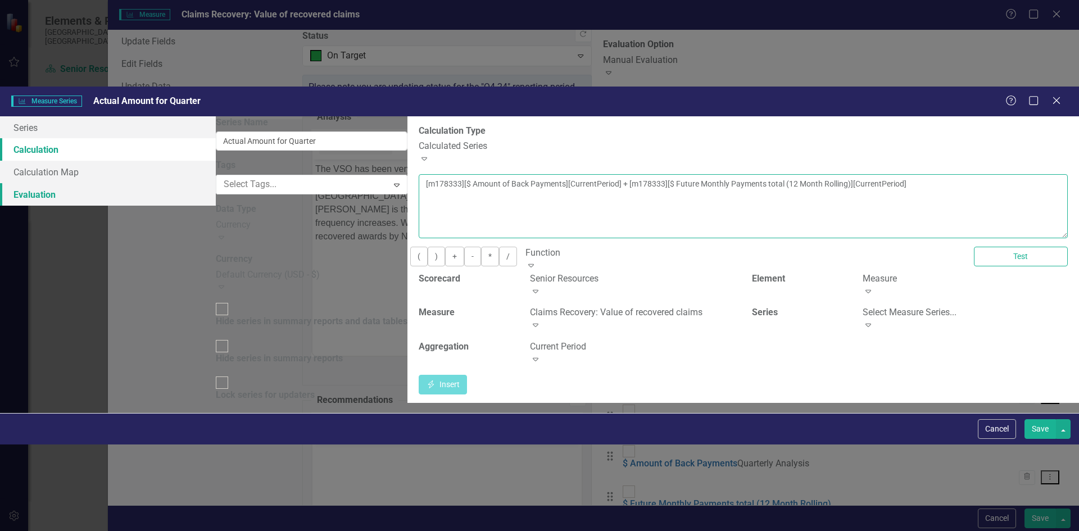
drag, startPoint x: 1064, startPoint y: 95, endPoint x: 351, endPoint y: 110, distance: 713.3
click at [351, 116] on div "Series Calculation Calculation Map Evaluation From this page, you can edit the …" at bounding box center [539, 264] width 1079 height 297
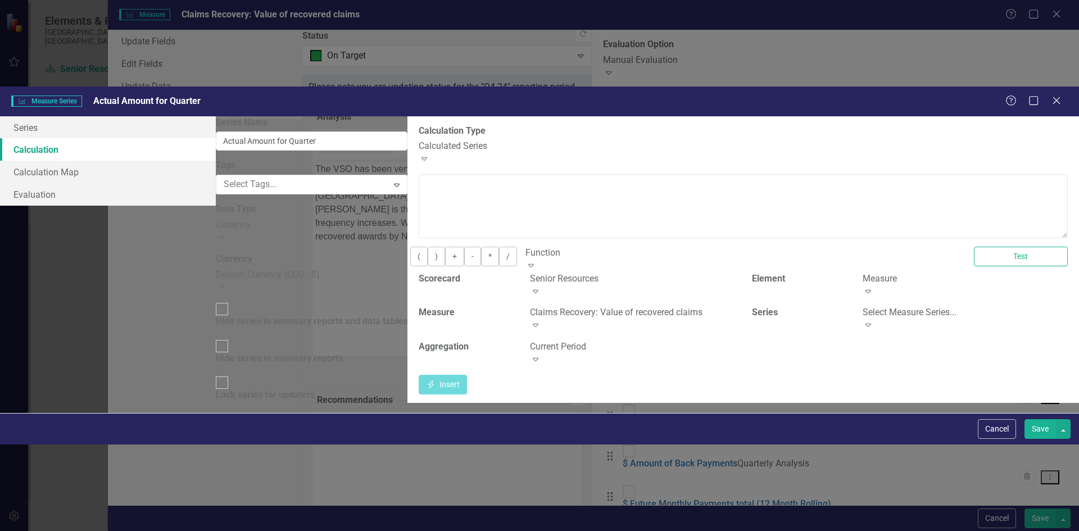
click at [1046, 439] on button "Save" at bounding box center [1040, 429] width 31 height 20
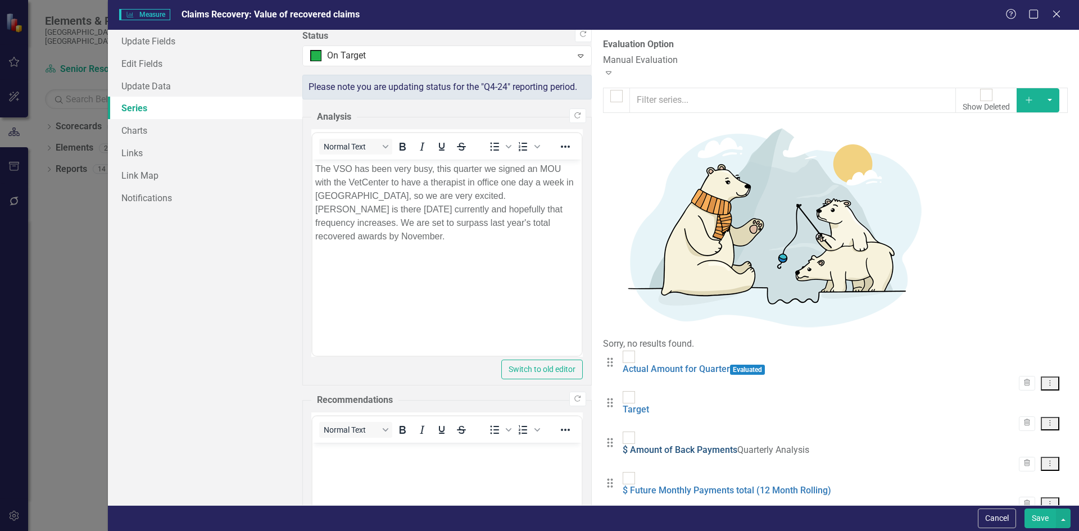
click at [623, 445] on link "$ Amount of Back Payments" at bounding box center [680, 450] width 115 height 11
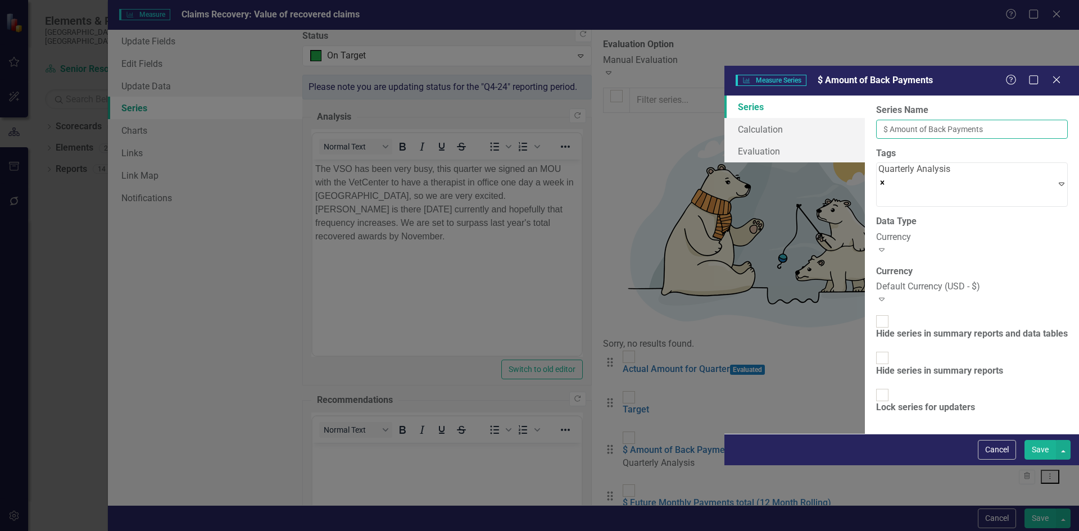
click at [876, 120] on input "$ Amount of Back Payments" at bounding box center [972, 129] width 192 height 19
click at [1057, 74] on icon "Close" at bounding box center [1056, 79] width 14 height 11
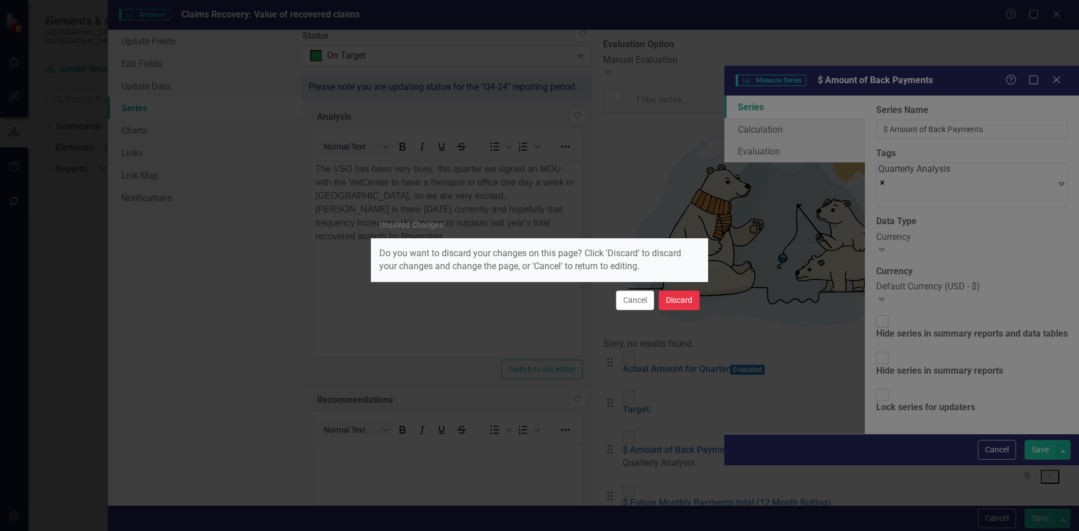
click at [696, 296] on button "Discard" at bounding box center [679, 301] width 41 height 20
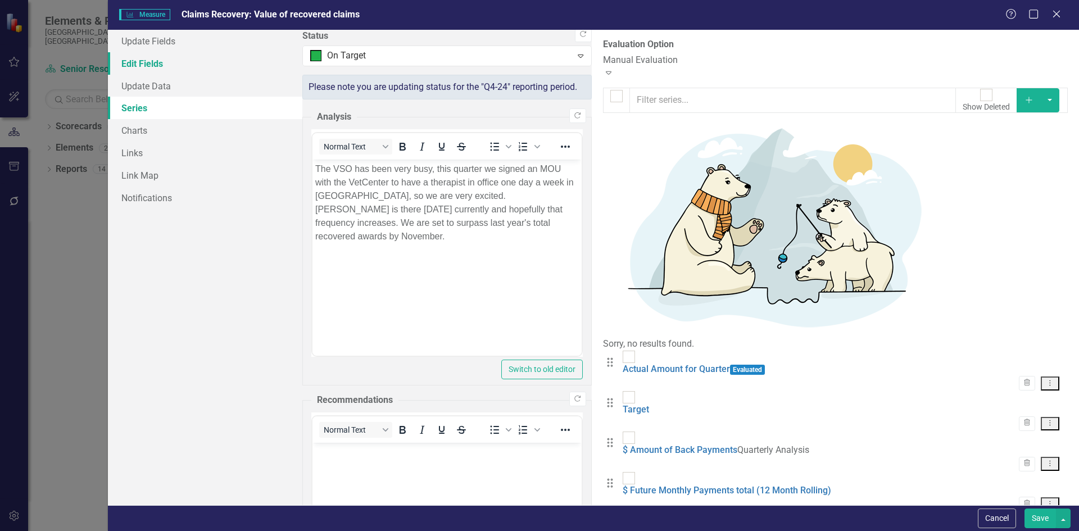
click at [194, 65] on link "Edit Fields" at bounding box center [205, 63] width 194 height 22
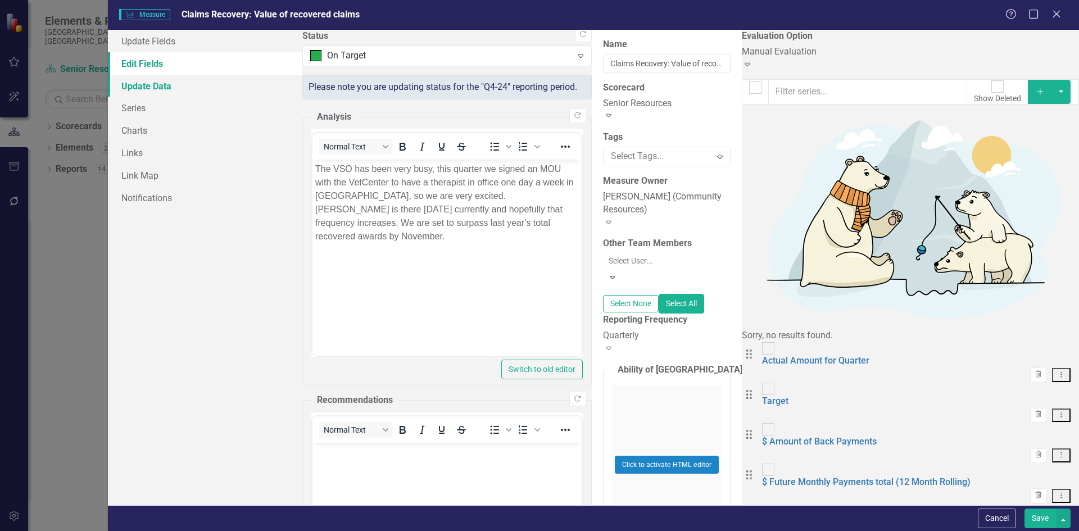
click at [173, 84] on link "Update Data" at bounding box center [205, 86] width 194 height 22
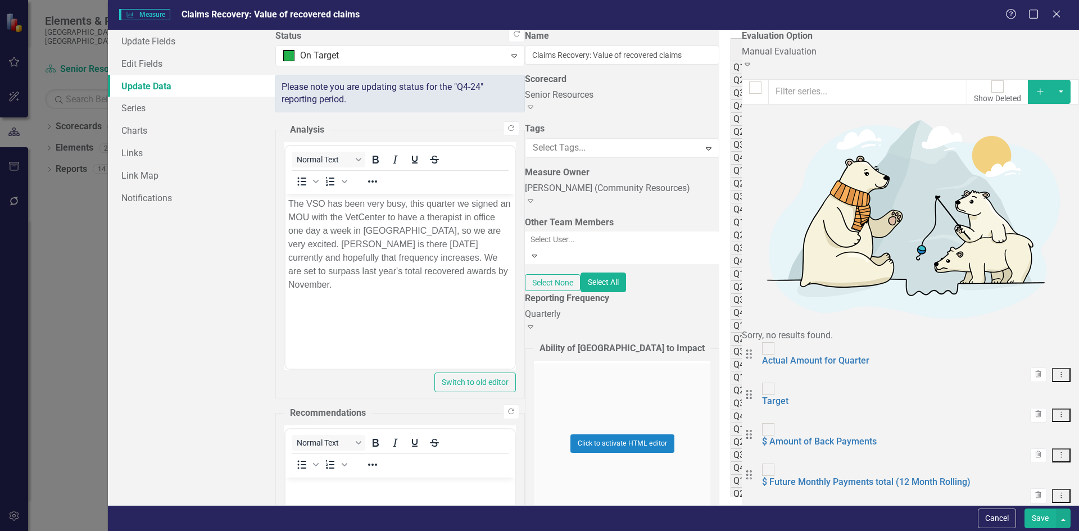
click at [885, 51] on div "Actual Amount for Quarter" at bounding box center [958, 45] width 147 height 12
click at [153, 112] on link "Series" at bounding box center [191, 108] width 167 height 22
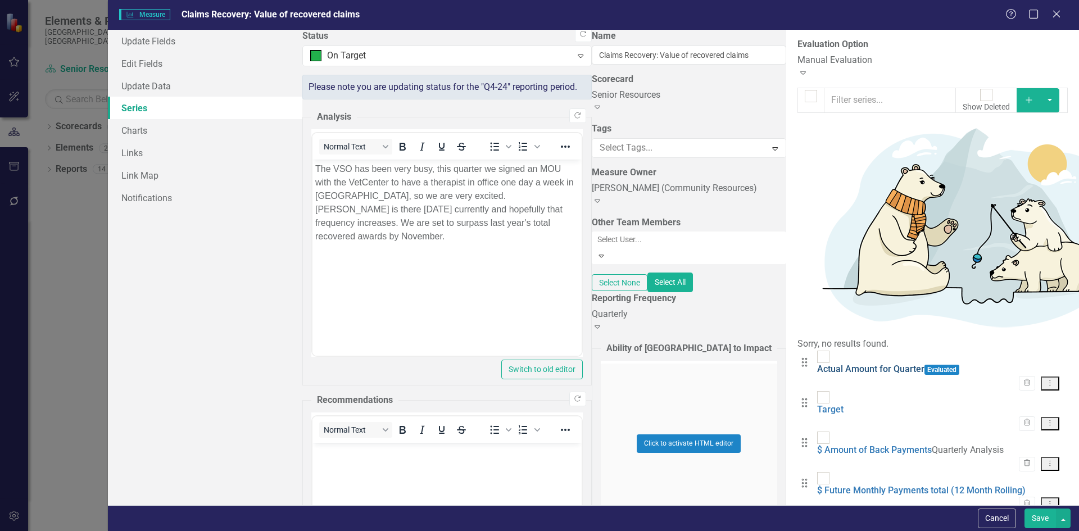
click at [817, 364] on link "Actual Amount for Quarter" at bounding box center [870, 369] width 107 height 11
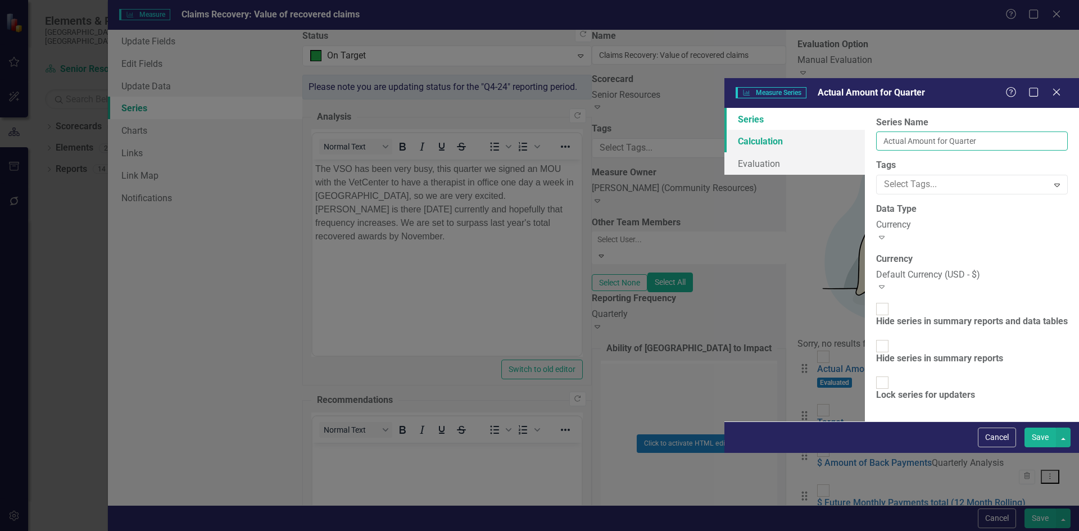
drag, startPoint x: 536, startPoint y: 61, endPoint x: 387, endPoint y: 62, distance: 148.4
click at [724, 108] on div "Series Calculation Evaluation From this page, you can edit the name, type, and …" at bounding box center [901, 265] width 355 height 314
drag, startPoint x: 437, startPoint y: 60, endPoint x: 382, endPoint y: 61, distance: 55.1
click at [724, 108] on div "Series Calculation Evaluation From this page, you can edit the name, type, and …" at bounding box center [901, 265] width 355 height 314
drag, startPoint x: 563, startPoint y: 64, endPoint x: 514, endPoint y: 66, distance: 48.4
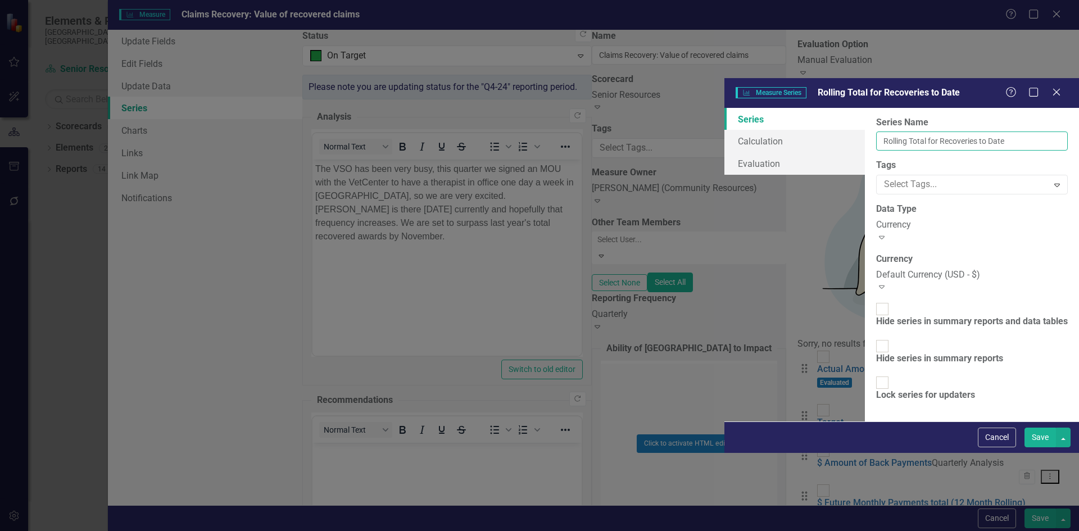
click at [876, 132] on input "Rolling Total for Recoveries to Date" at bounding box center [972, 141] width 192 height 19
drag, startPoint x: 437, startPoint y: 62, endPoint x: 333, endPoint y: 59, distance: 104.0
click at [724, 108] on div "Series Calculation Evaluation From this page, you can edit the name, type, and …" at bounding box center [901, 265] width 355 height 314
click at [876, 132] on input "Total for Recoveries" at bounding box center [972, 141] width 192 height 19
type input "Total for Recoveries for Year"
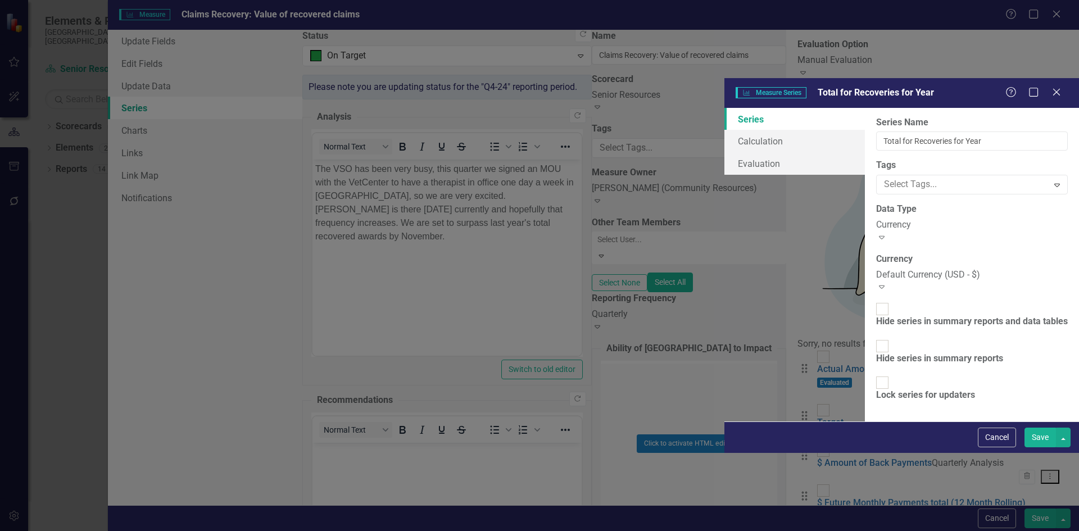
click at [1038, 447] on button "Save" at bounding box center [1040, 438] width 31 height 20
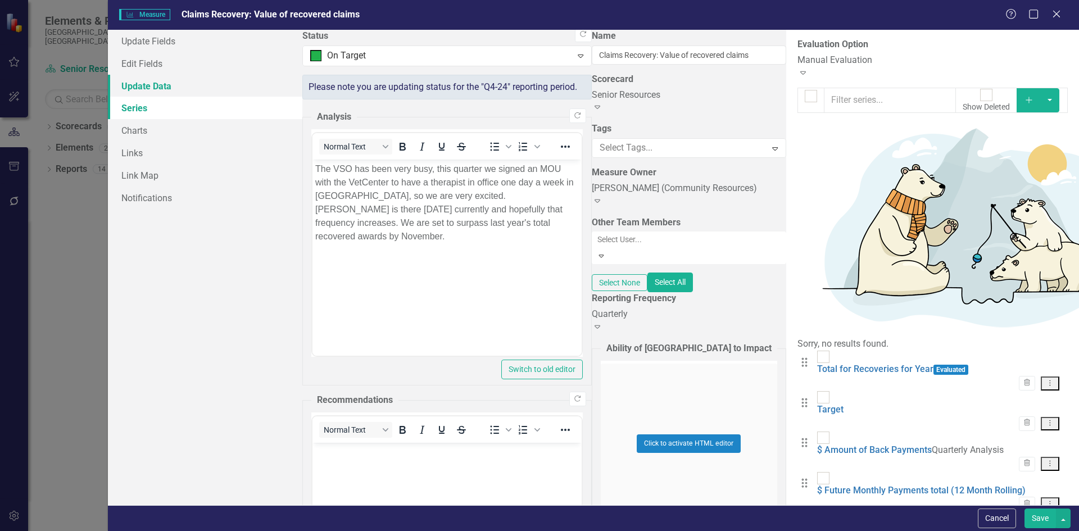
click at [173, 89] on link "Update Data" at bounding box center [205, 86] width 194 height 22
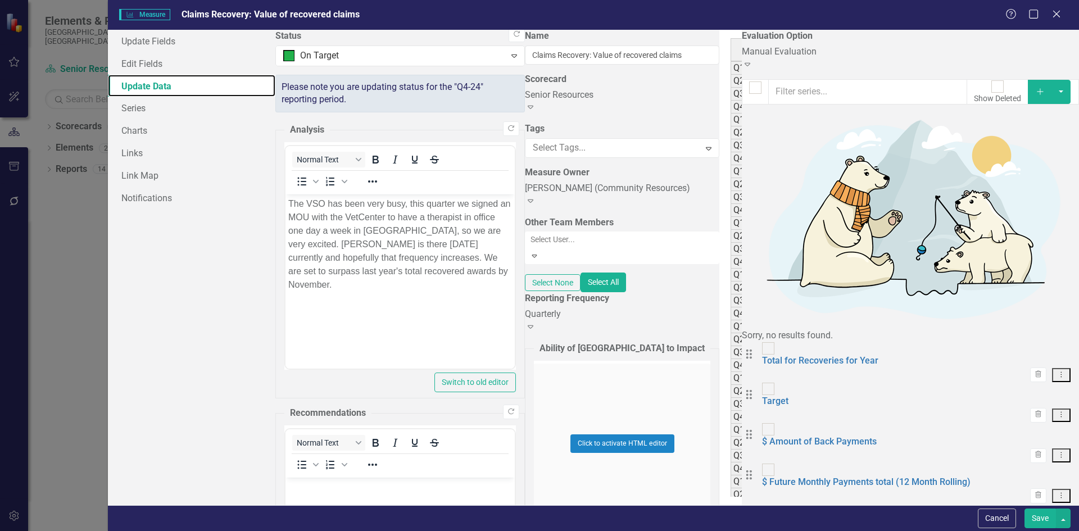
scroll to position [185, 0]
click at [885, 448] on td "$ 636,134.71" at bounding box center [959, 451] width 148 height 13
click at [885, 481] on td "$ 1,759,808.71" at bounding box center [959, 477] width 148 height 13
click at [885, 465] on td "$ 1,694,976.76" at bounding box center [959, 464] width 148 height 13
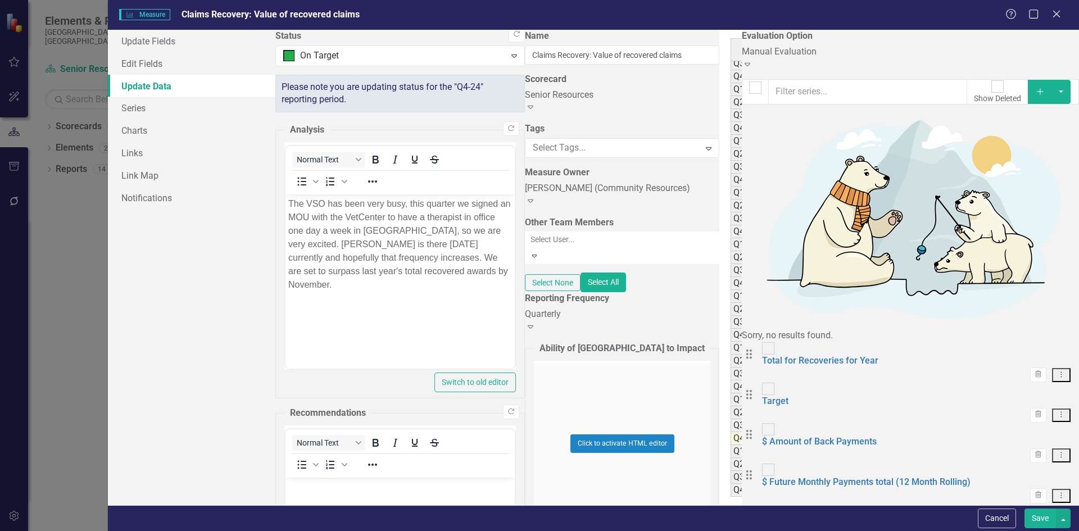
click at [731, 457] on div "Period Status Total for Recoveries for Year Target $ Amount of Back Payments $ …" at bounding box center [731, 188] width 0 height 618
type textarea "1758149.10"
click at [1041, 512] on button "Save" at bounding box center [1040, 519] width 31 height 20
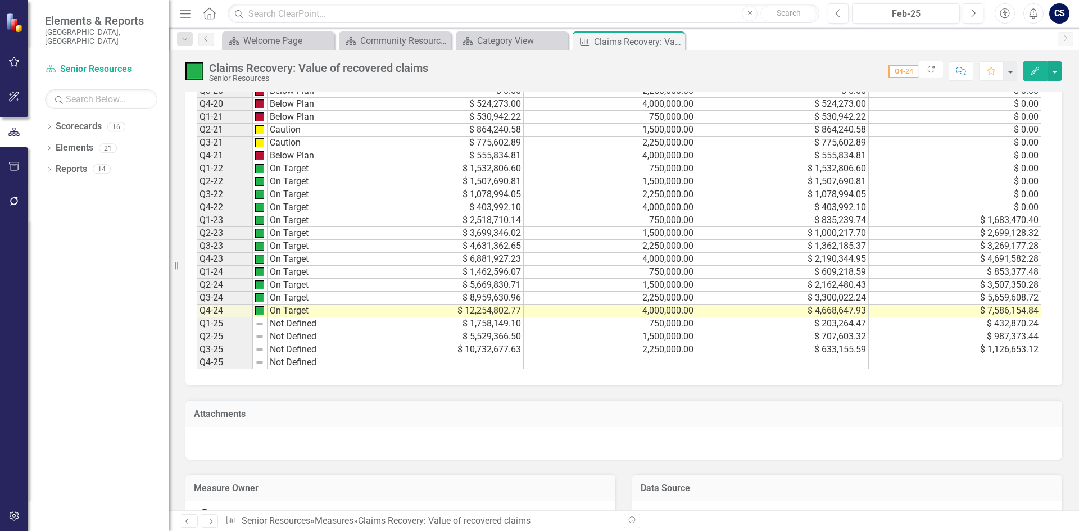
scroll to position [955, 0]
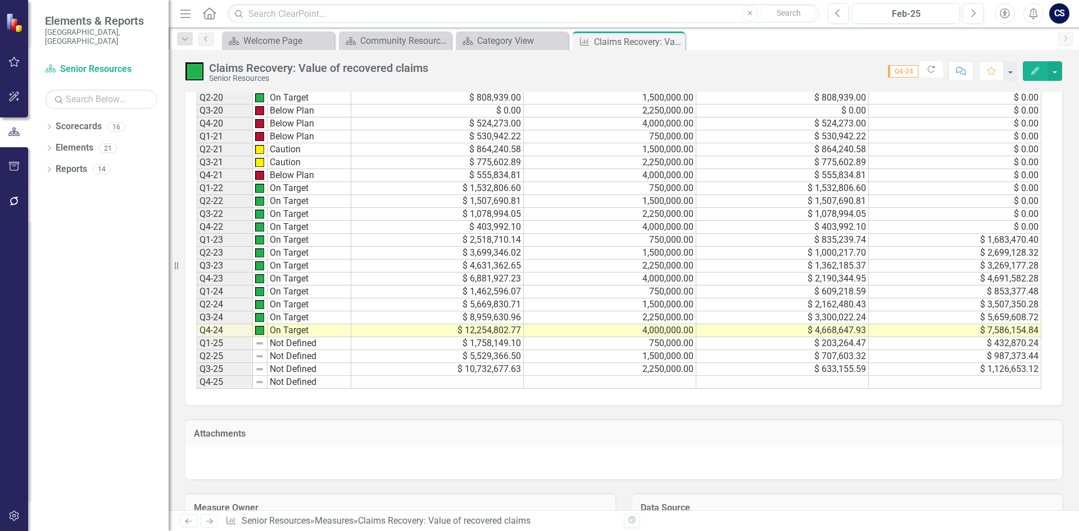
click at [262, 344] on img at bounding box center [259, 343] width 9 height 9
click at [276, 346] on td "Not Defined" at bounding box center [310, 343] width 84 height 13
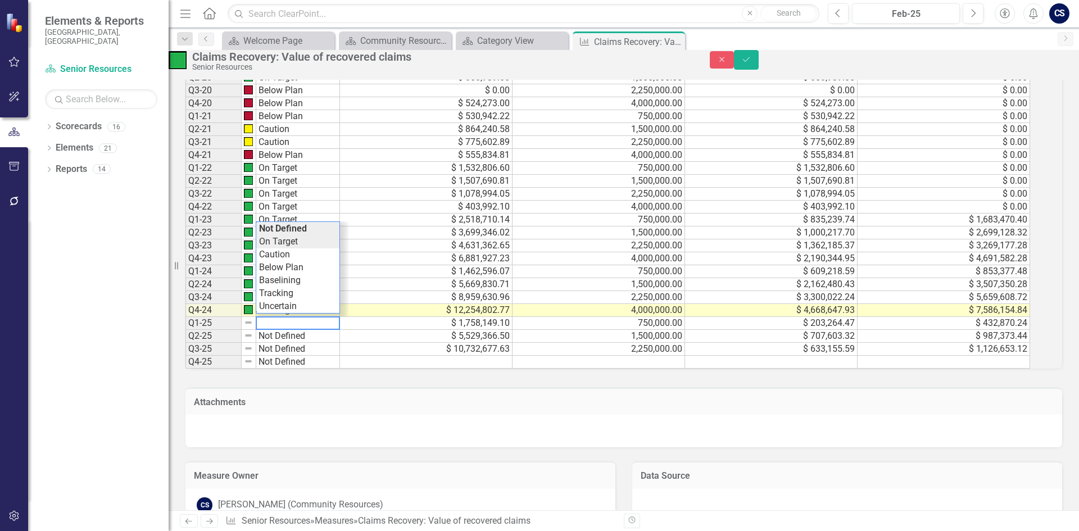
click at [289, 264] on div "Period Status Total for Recoveries for Year Target $ Amount of Back Payments $ …" at bounding box center [608, 46] width 846 height 643
click at [308, 343] on td "Not Defined" at bounding box center [298, 336] width 84 height 13
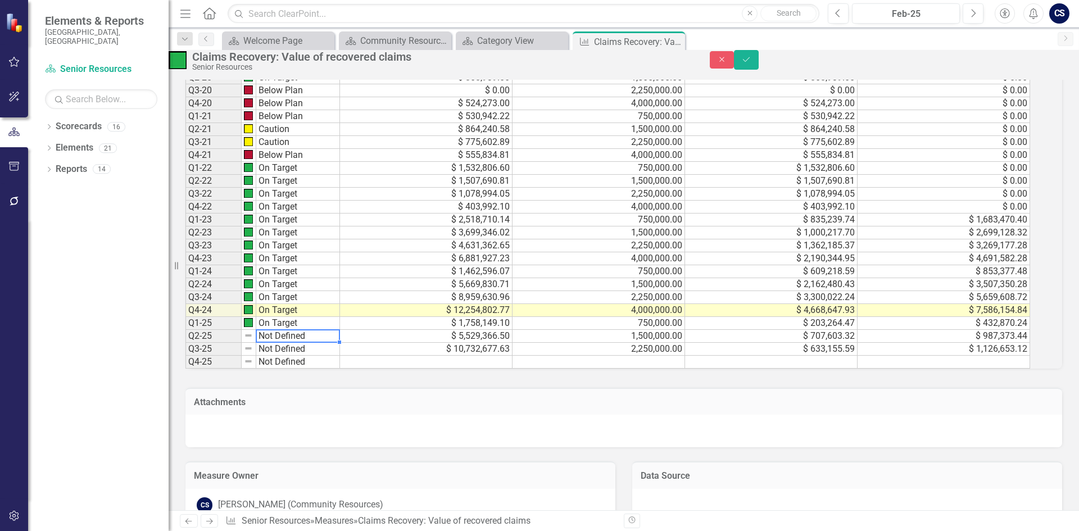
click at [308, 343] on td "Not Defined" at bounding box center [298, 336] width 84 height 13
click at [291, 275] on div "Period Status Total for Recoveries for Year Target $ Amount of Back Payments $ …" at bounding box center [608, 46] width 846 height 643
click at [314, 356] on td "Not Defined" at bounding box center [298, 349] width 84 height 13
click at [306, 294] on div "Period Status Total for Recoveries for Year Target $ Amount of Back Payments $ …" at bounding box center [608, 46] width 846 height 643
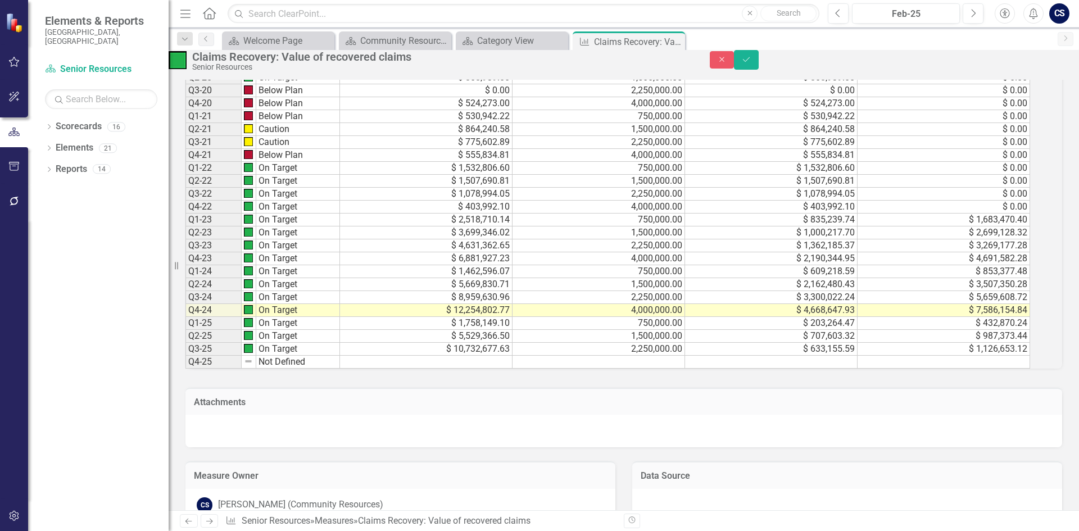
click at [421, 417] on div "Attachments" at bounding box center [624, 411] width 894 height 74
click at [751, 64] on icon "Save" at bounding box center [746, 60] width 10 height 8
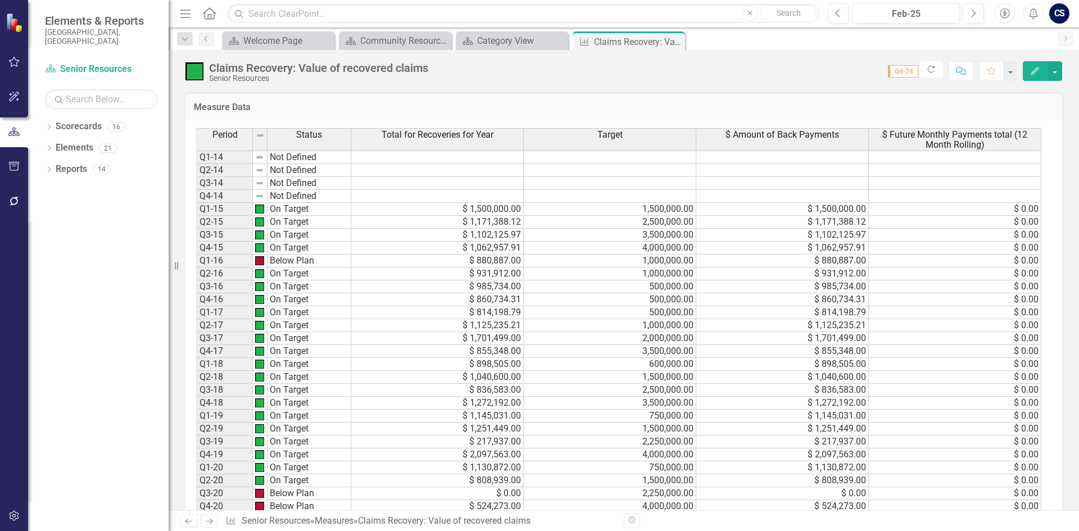
scroll to position [506, 0]
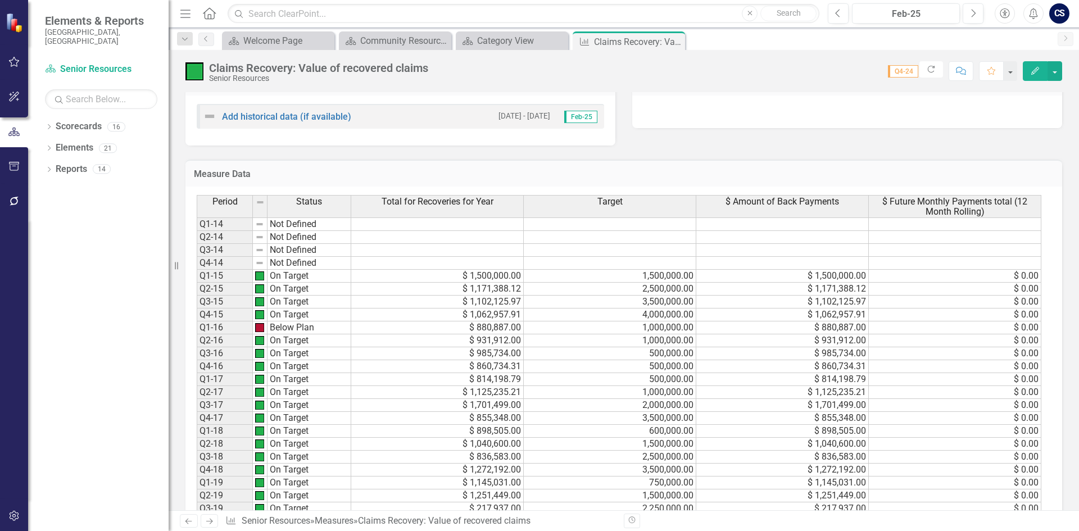
click at [1035, 68] on icon "Edit" at bounding box center [1035, 71] width 10 height 8
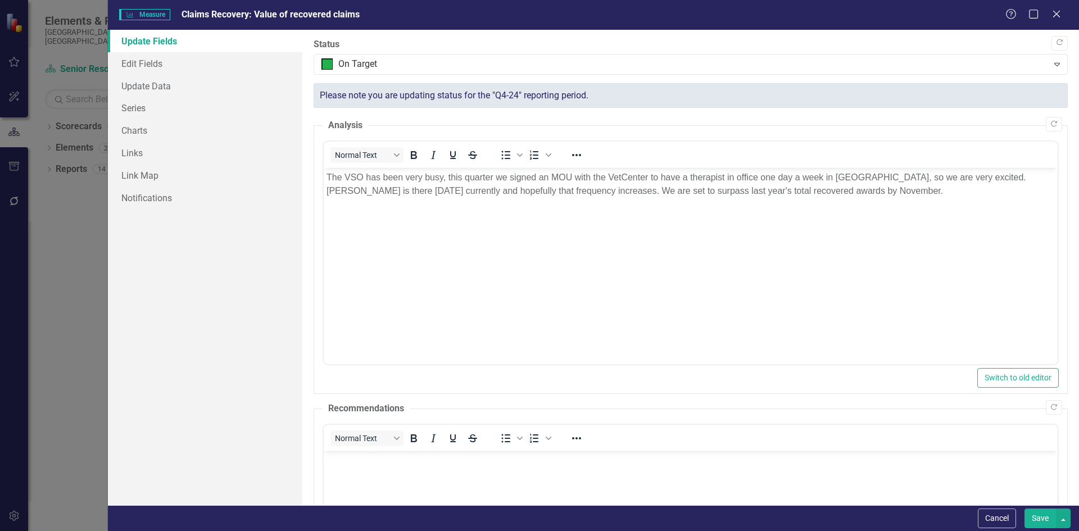
scroll to position [0, 0]
click at [142, 108] on link "Series" at bounding box center [205, 108] width 194 height 22
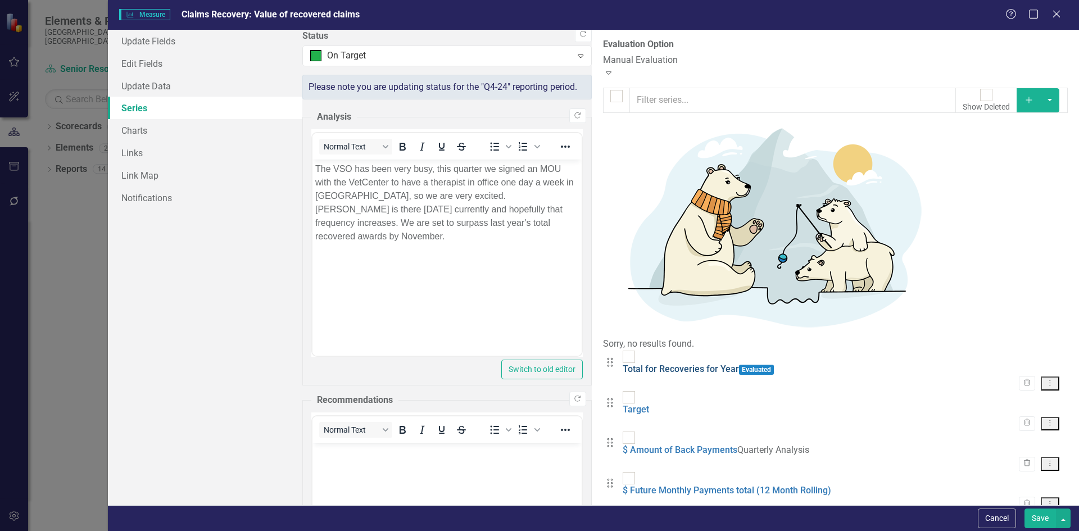
click at [623, 364] on link "Total for Recoveries for Year" at bounding box center [681, 369] width 116 height 11
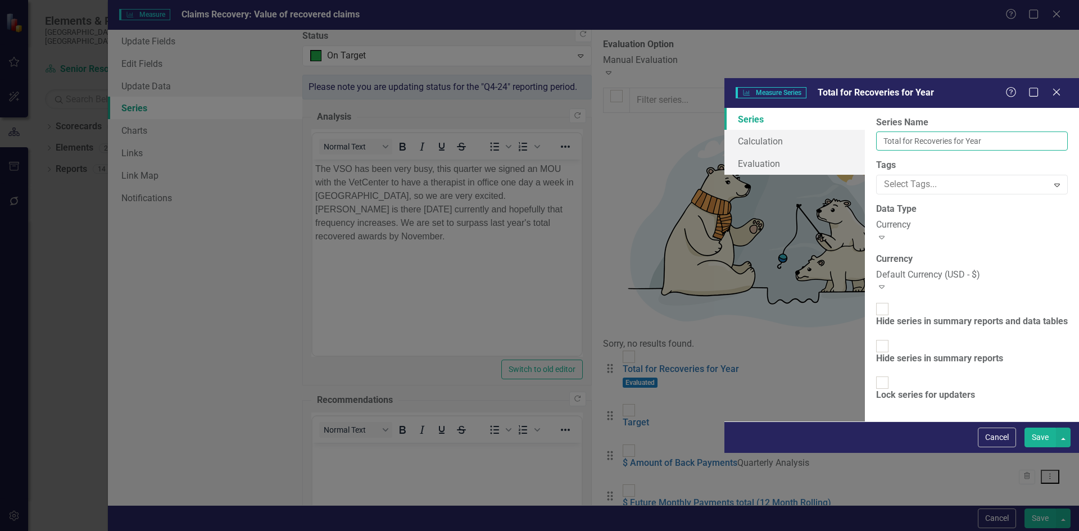
click at [876, 132] on input "Total for Recoveries for Year" at bounding box center [972, 141] width 192 height 19
click at [876, 132] on input "Total Recoveries for Year" at bounding box center [972, 141] width 192 height 19
type input "Total Recoveries for Year to Date"
click at [1050, 447] on button "Save" at bounding box center [1040, 438] width 31 height 20
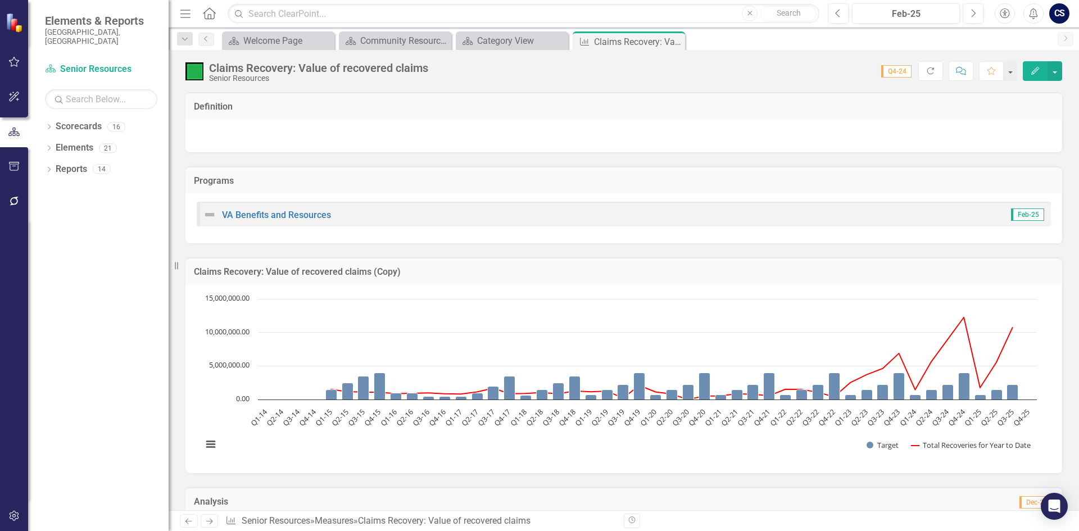
scroll to position [1012, 0]
